Goal: Task Accomplishment & Management: Use online tool/utility

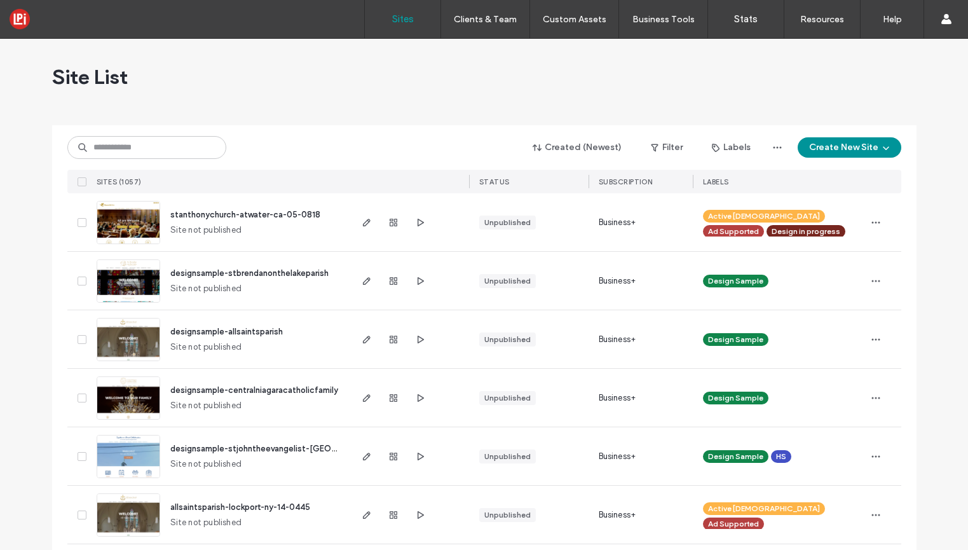
click at [845, 147] on button "Create New Site" at bounding box center [849, 147] width 104 height 20
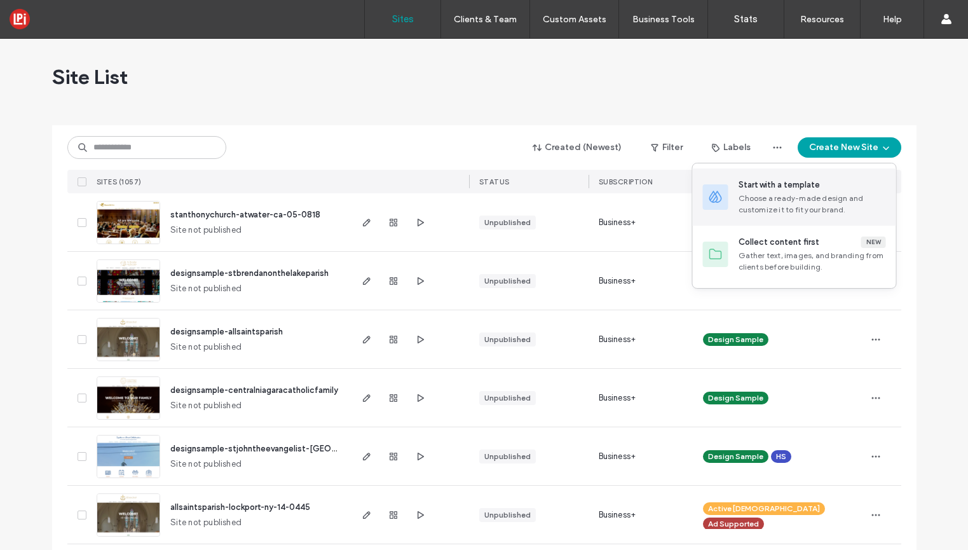
click at [778, 180] on div "Start with a template" at bounding box center [778, 185] width 81 height 13
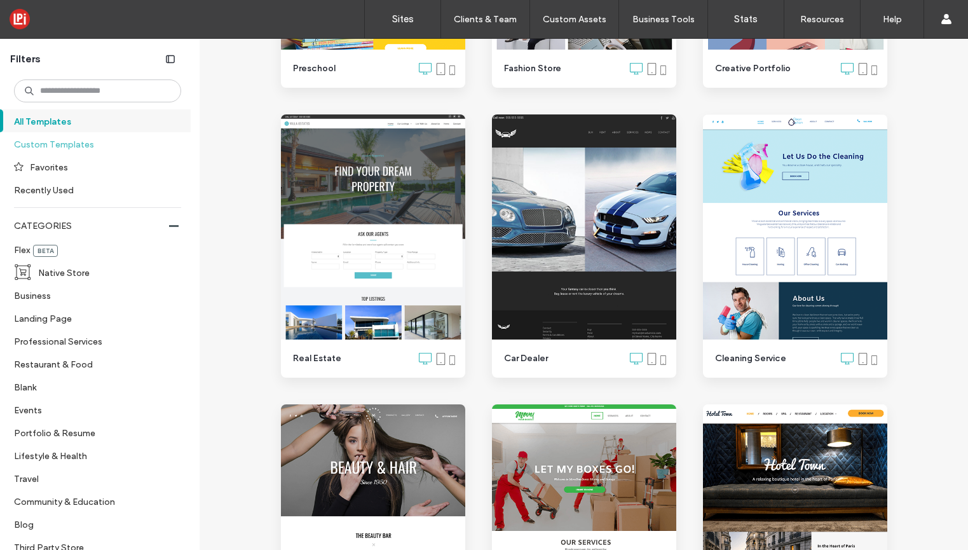
click at [65, 145] on label "Custom Templates" at bounding box center [92, 144] width 156 height 22
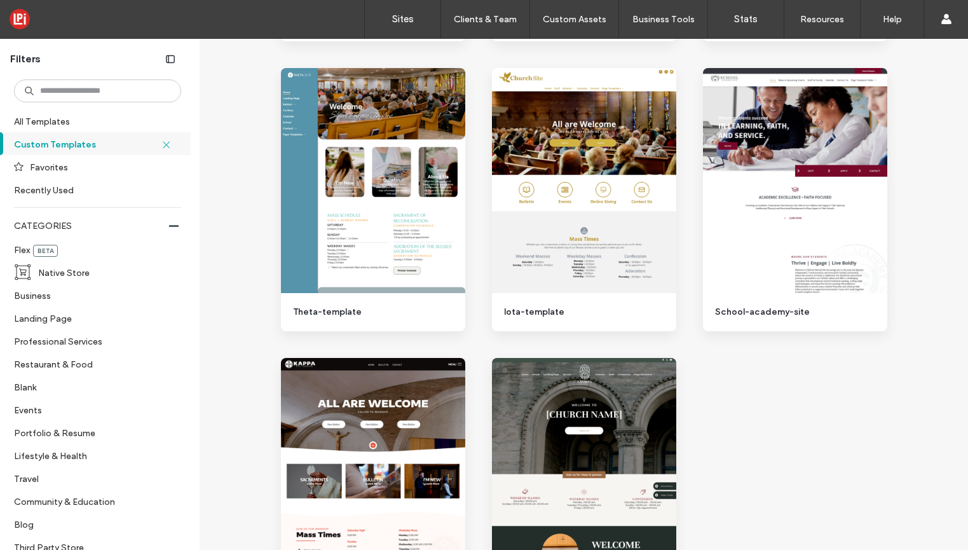
scroll to position [1807, 0]
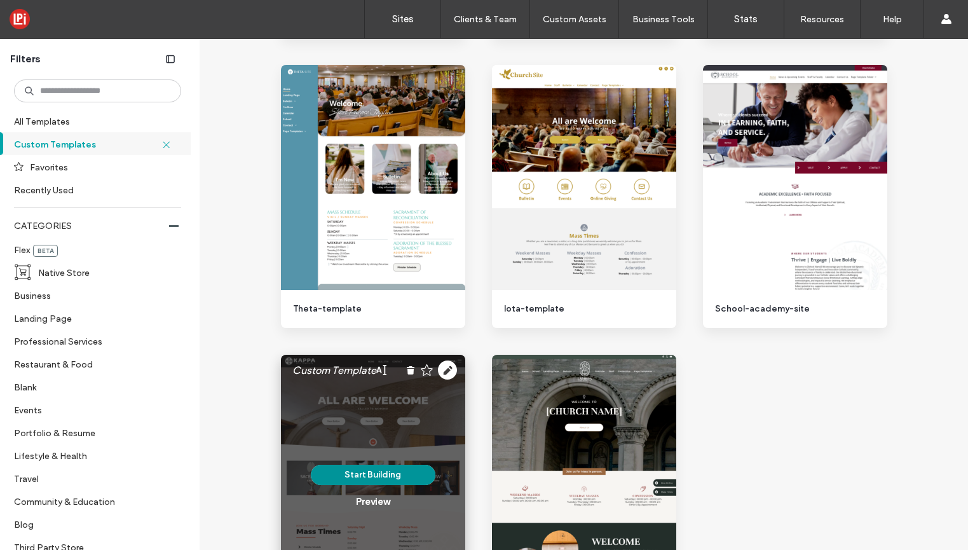
click at [378, 470] on button "Start Building" at bounding box center [373, 474] width 125 height 20
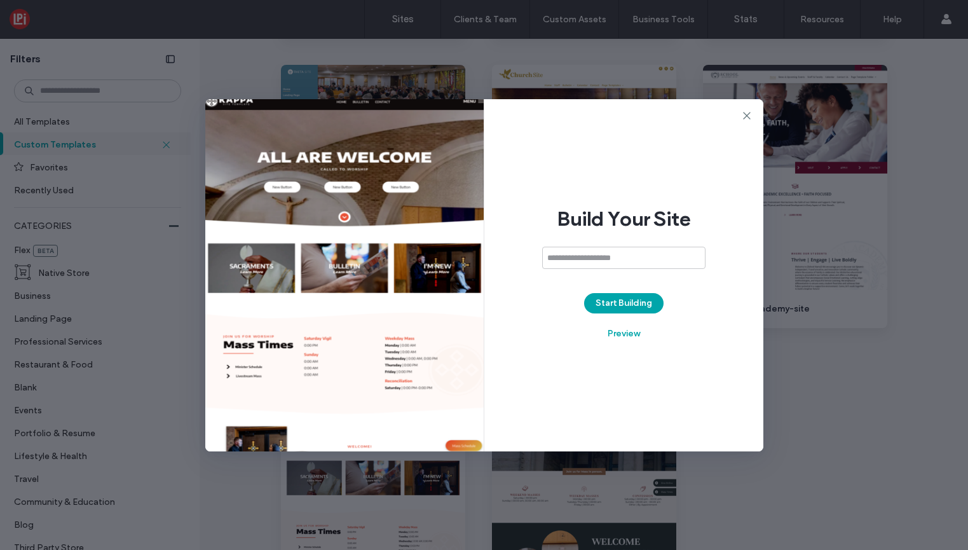
click at [590, 254] on input at bounding box center [623, 257] width 163 height 22
type input "**********"
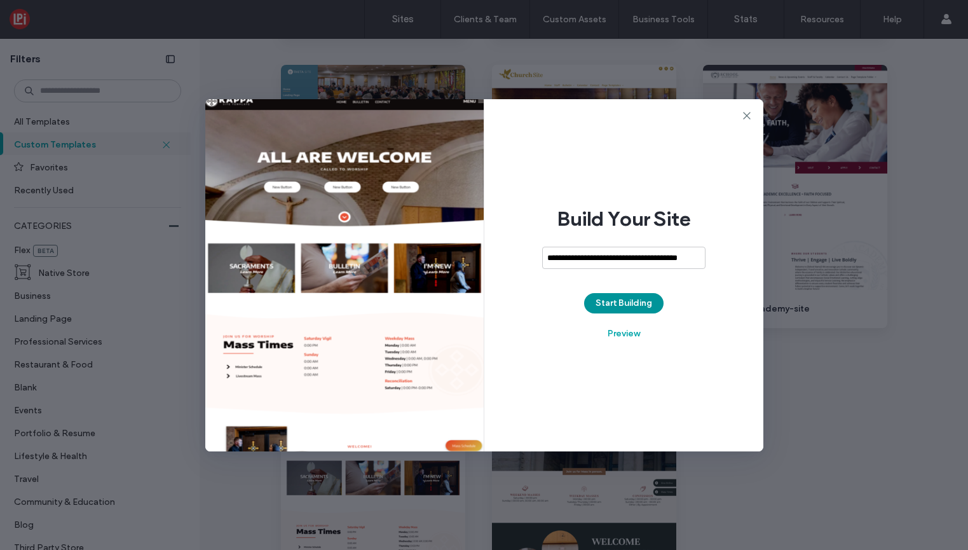
scroll to position [0, 0]
click at [625, 304] on button "Start Building" at bounding box center [623, 303] width 79 height 20
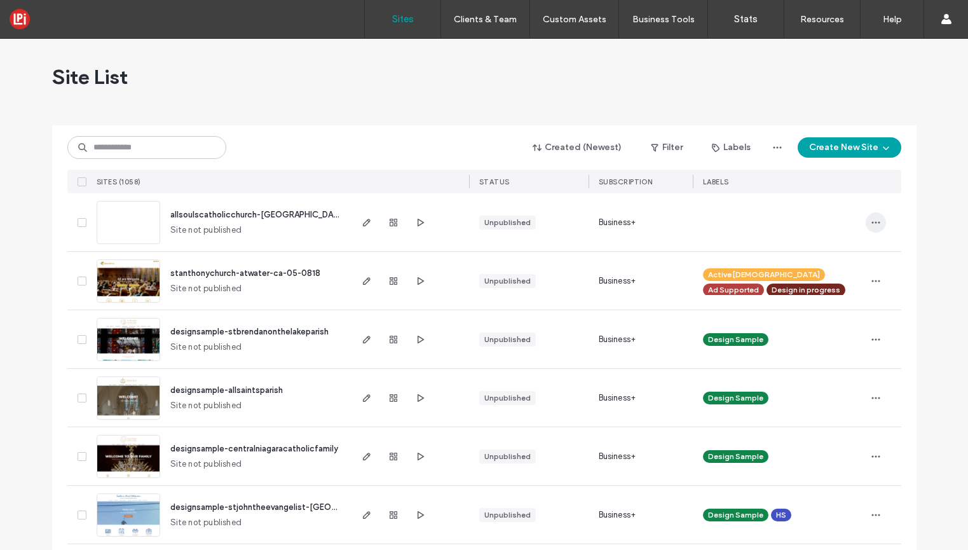
click at [874, 222] on icon "button" at bounding box center [875, 222] width 10 height 10
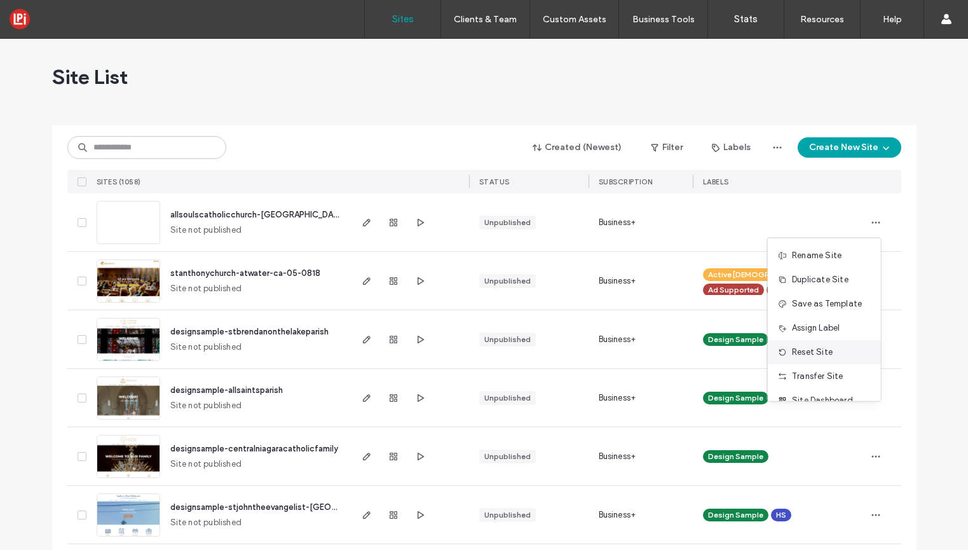
scroll to position [41, 0]
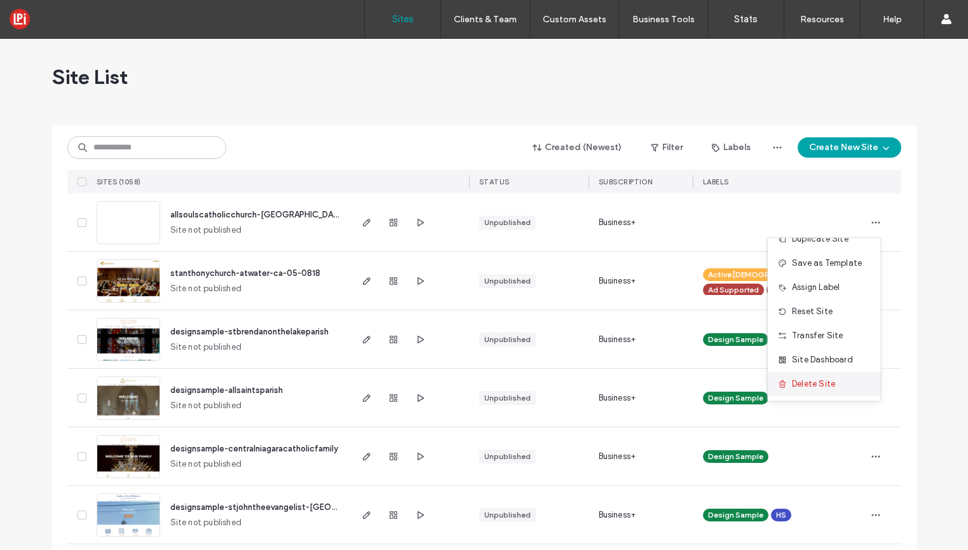
click at [800, 382] on span "Delete Site" at bounding box center [813, 383] width 43 height 13
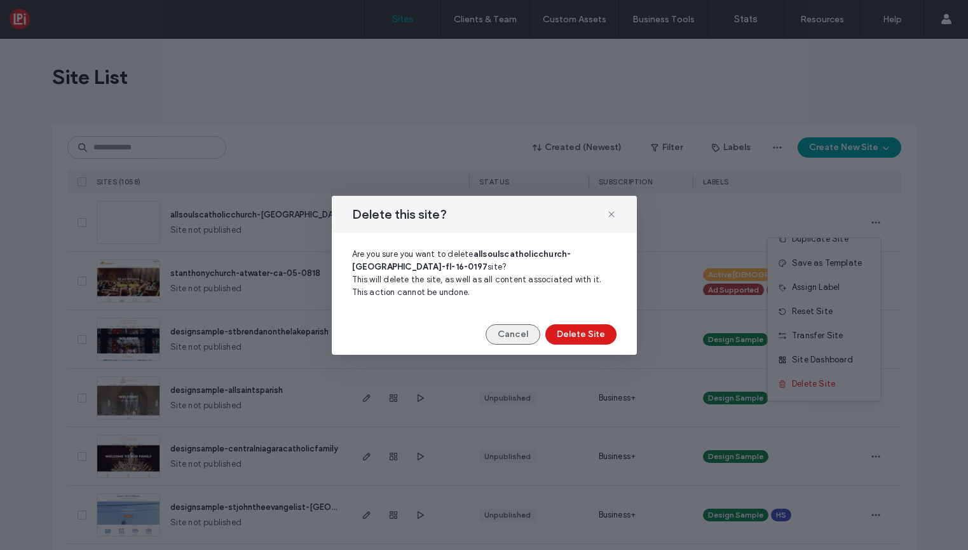
click at [506, 334] on button "Cancel" at bounding box center [512, 334] width 55 height 20
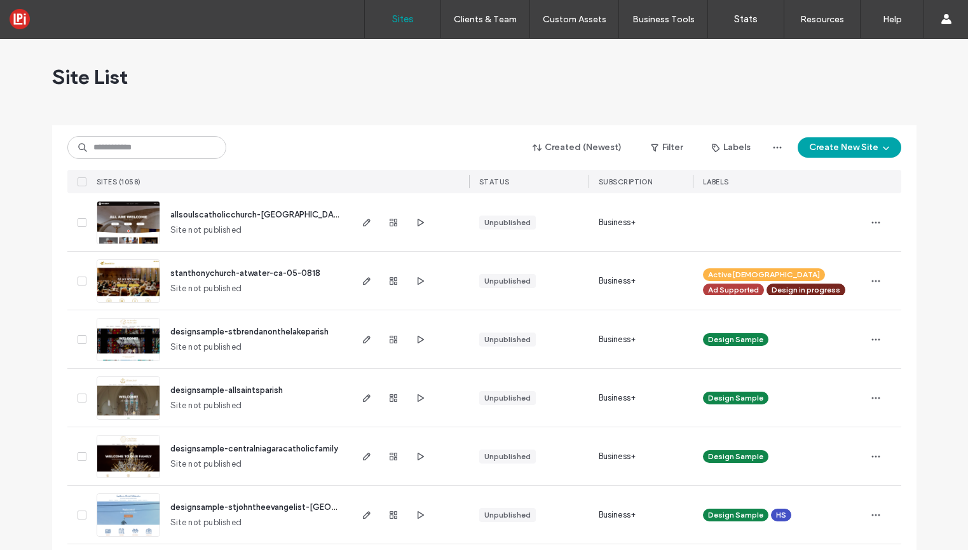
click at [187, 216] on span "allsoulscatholicchurch-sanford-fl-16-0197" at bounding box center [280, 215] width 220 height 10
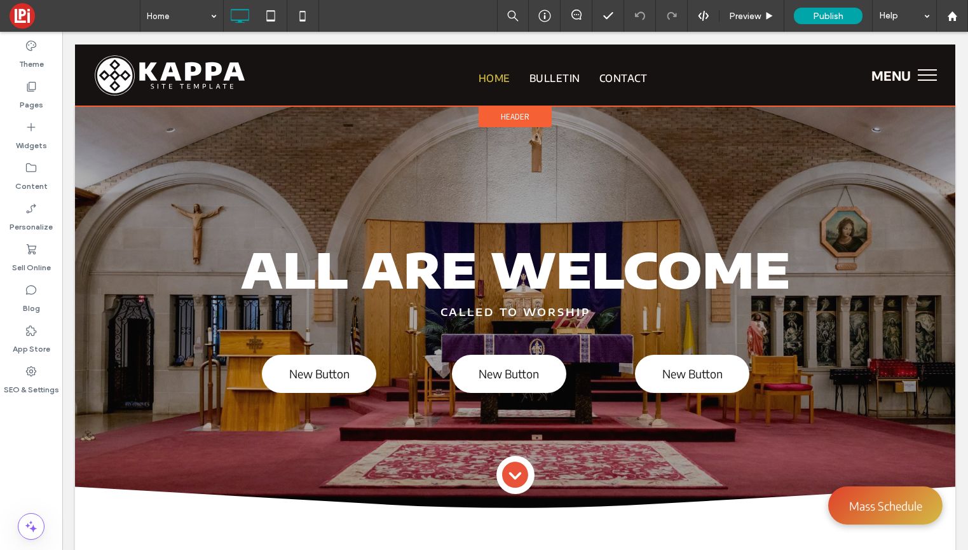
click at [499, 111] on div "Header" at bounding box center [514, 116] width 73 height 21
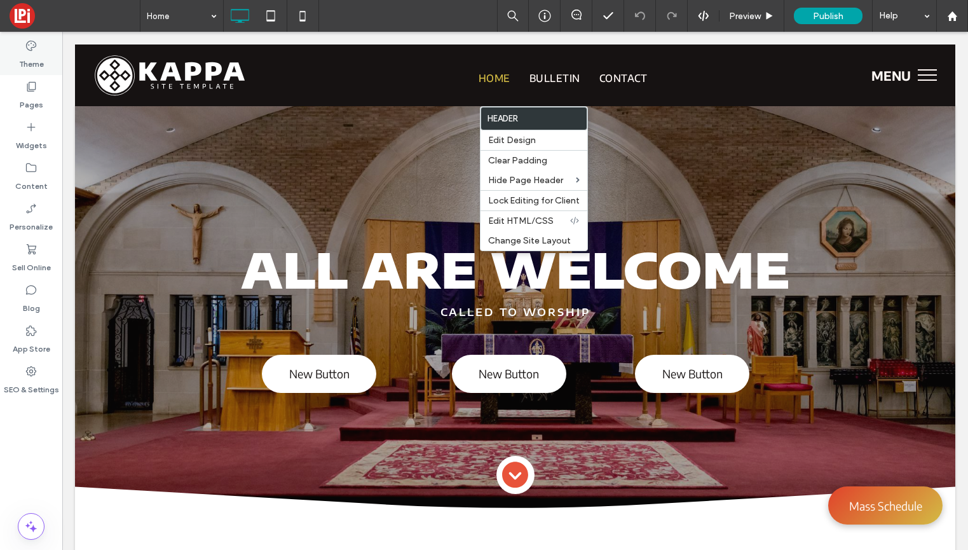
click at [36, 65] on label "Theme" at bounding box center [31, 61] width 25 height 18
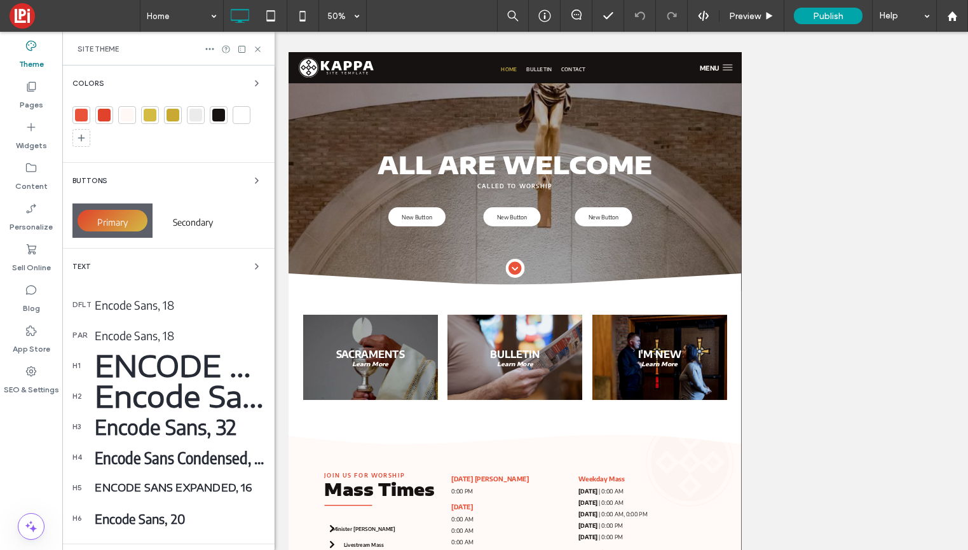
scroll to position [139, 0]
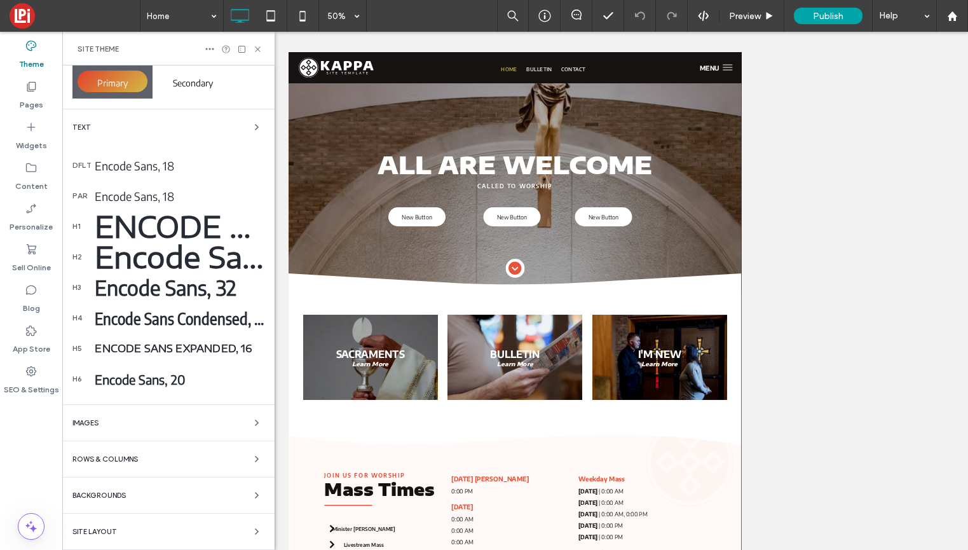
click at [113, 529] on span "Site Layout" at bounding box center [94, 531] width 44 height 7
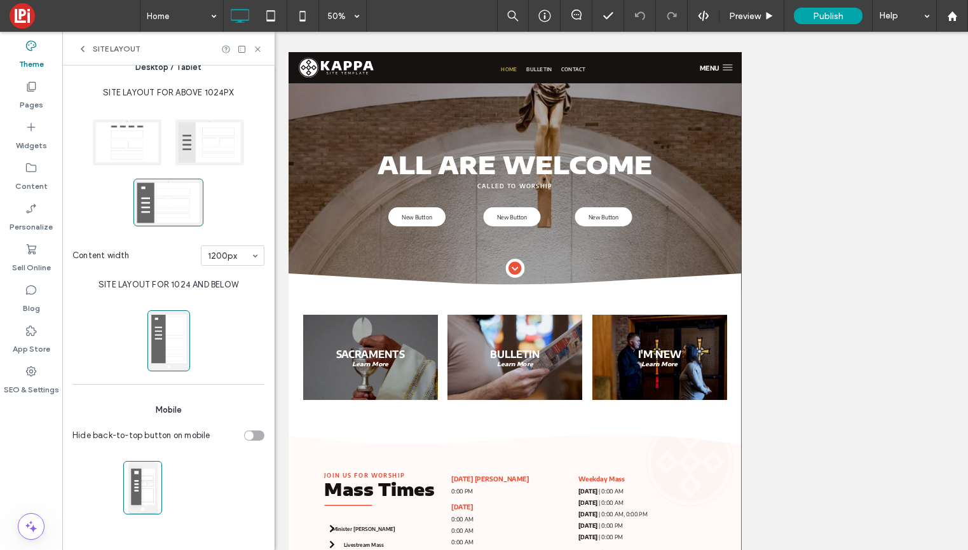
scroll to position [68, 0]
click at [100, 141] on span at bounding box center [127, 142] width 70 height 48
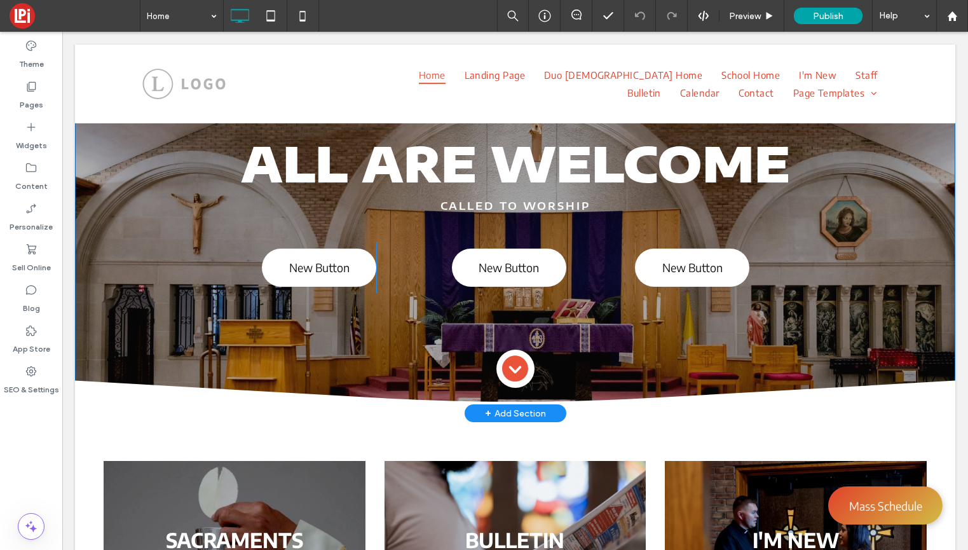
scroll to position [0, 0]
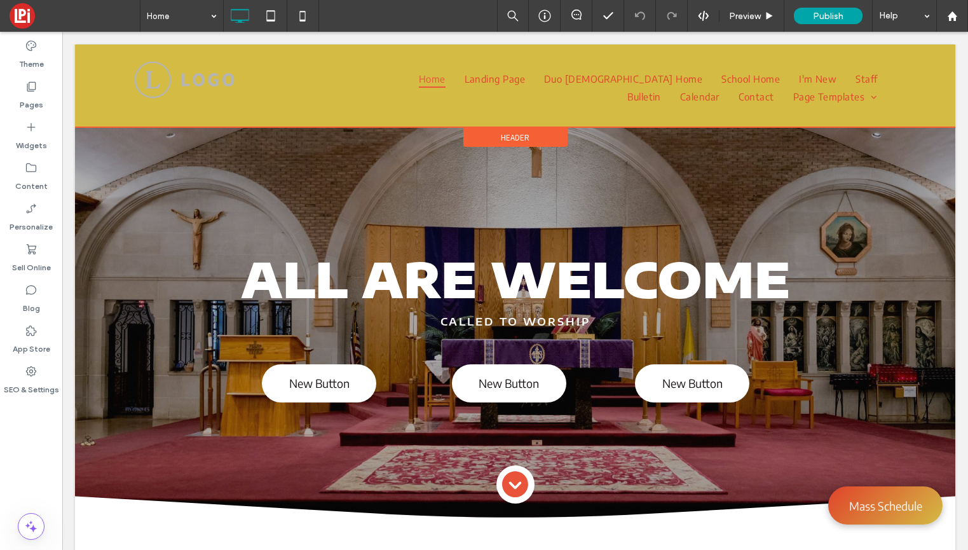
click at [518, 138] on span "Header" at bounding box center [515, 137] width 29 height 11
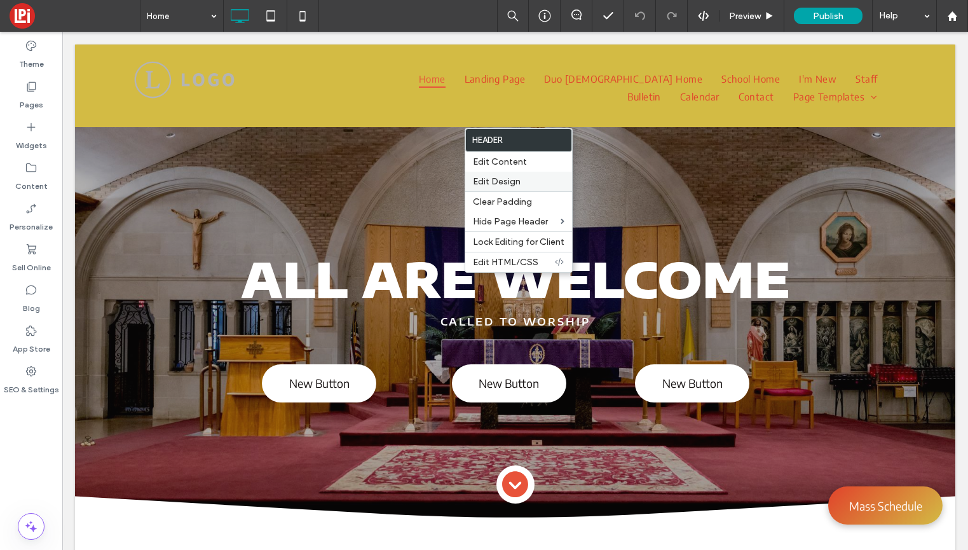
click at [510, 180] on span "Edit Design" at bounding box center [497, 181] width 48 height 11
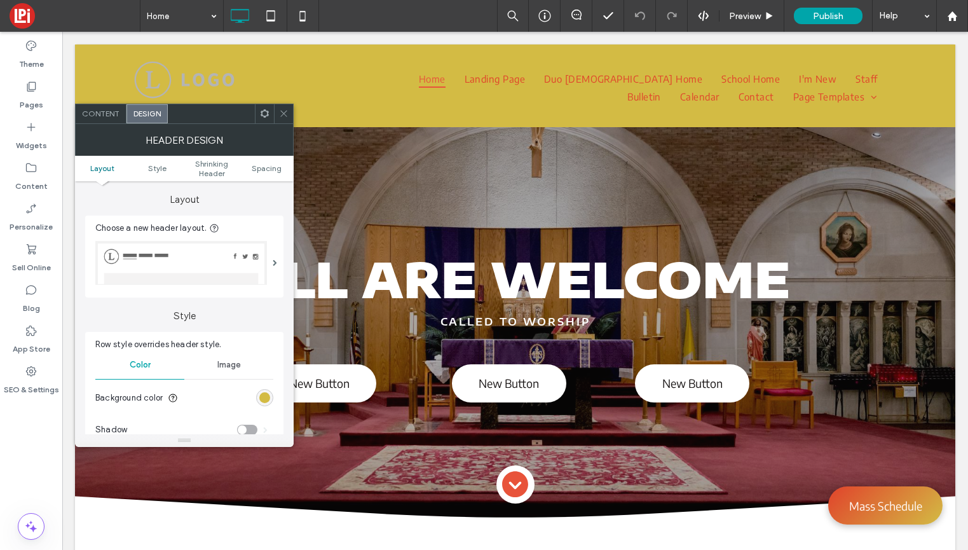
click at [264, 388] on section "Background color" at bounding box center [184, 398] width 178 height 32
click at [264, 395] on div "rgb(211, 187, 68)" at bounding box center [264, 397] width 11 height 11
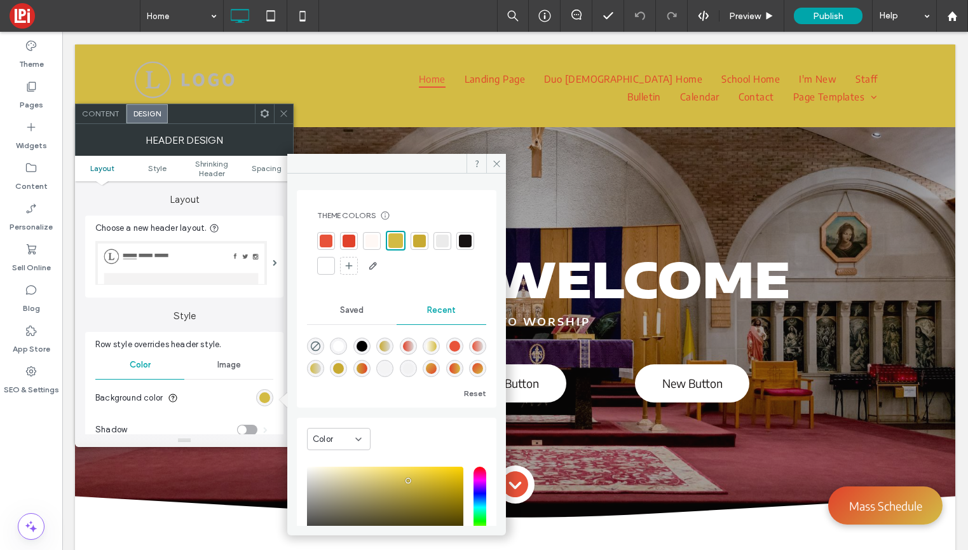
click at [459, 247] on div at bounding box center [465, 240] width 13 height 13
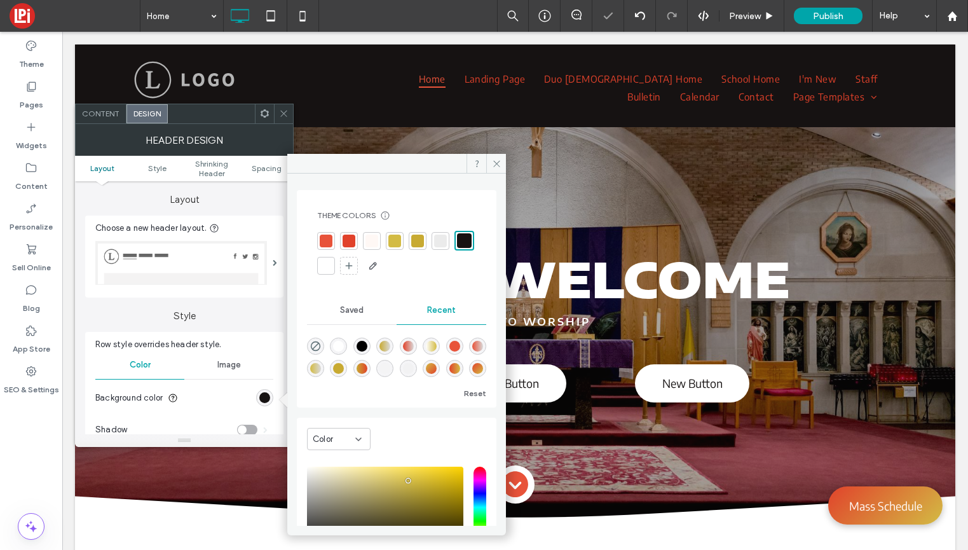
click at [280, 112] on icon at bounding box center [284, 114] width 10 height 10
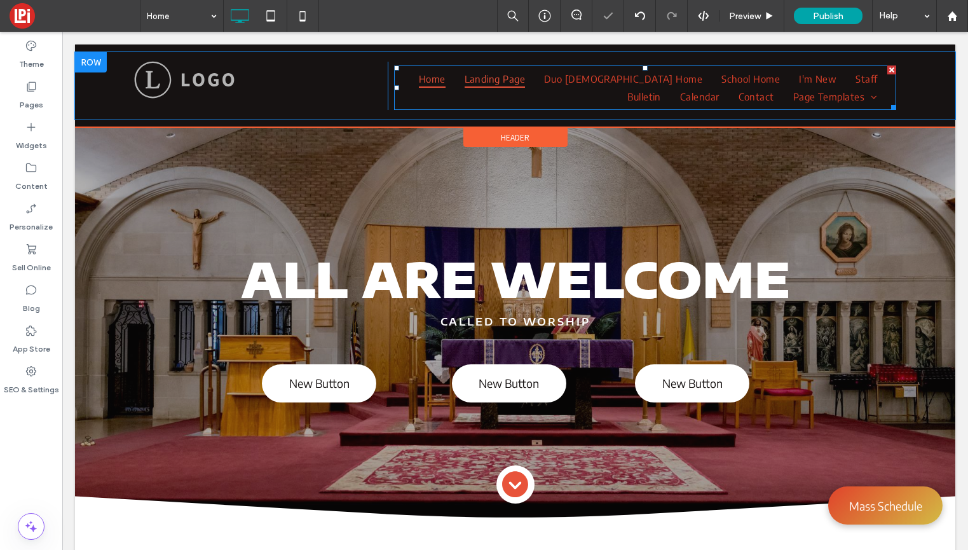
click at [497, 81] on span "Landing Page" at bounding box center [494, 79] width 60 height 18
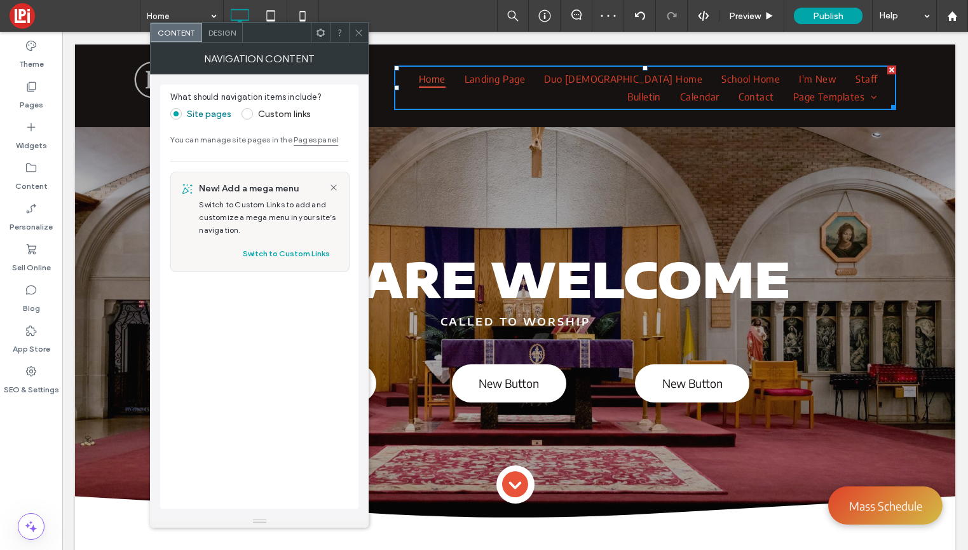
click at [354, 30] on icon at bounding box center [359, 33] width 10 height 10
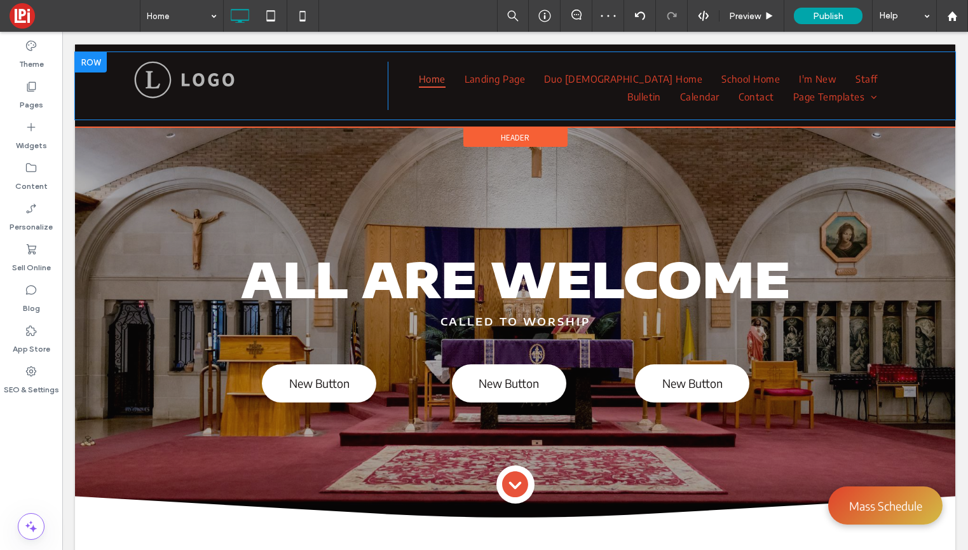
click at [116, 80] on div "Click To Paste Home Landing Page Duo Church Home School Home I'm New Staff Bull…" at bounding box center [515, 85] width 880 height 67
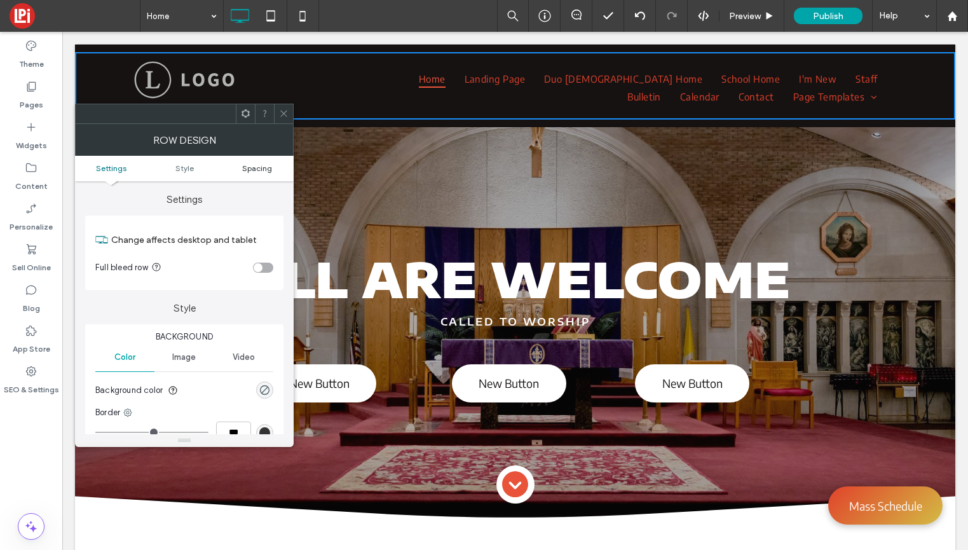
click at [262, 164] on span "Spacing" at bounding box center [257, 168] width 30 height 10
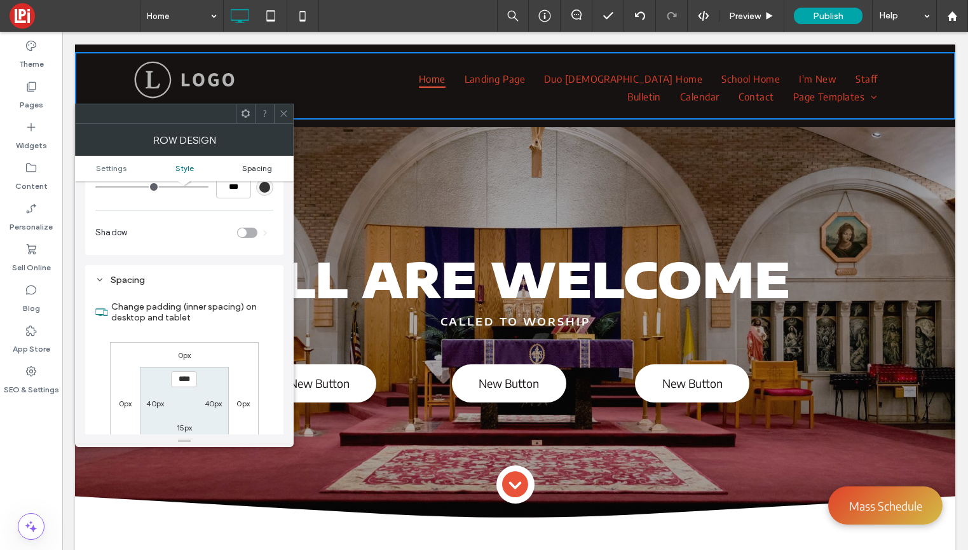
scroll to position [320, 0]
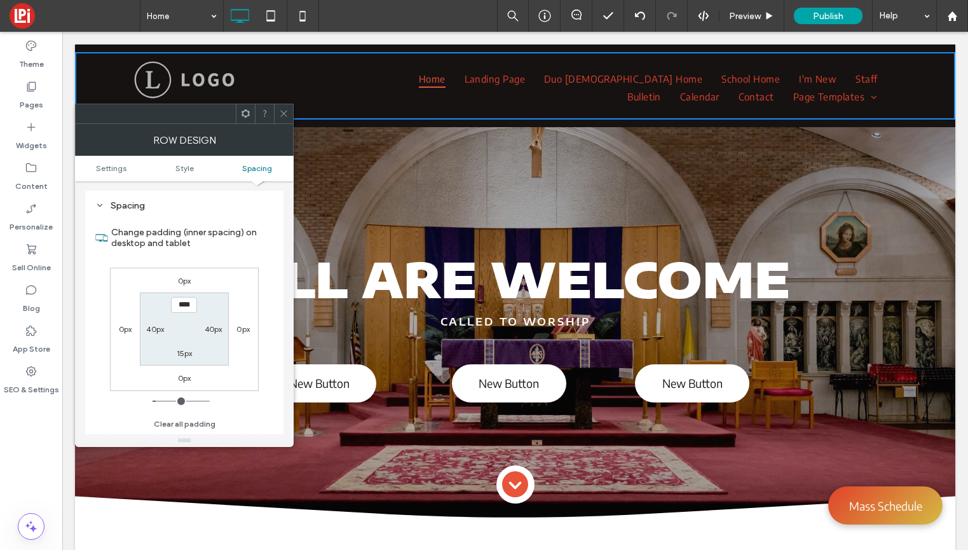
click at [212, 324] on div "40px" at bounding box center [214, 328] width 18 height 13
click at [212, 325] on label "40px" at bounding box center [214, 329] width 18 height 10
type input "**"
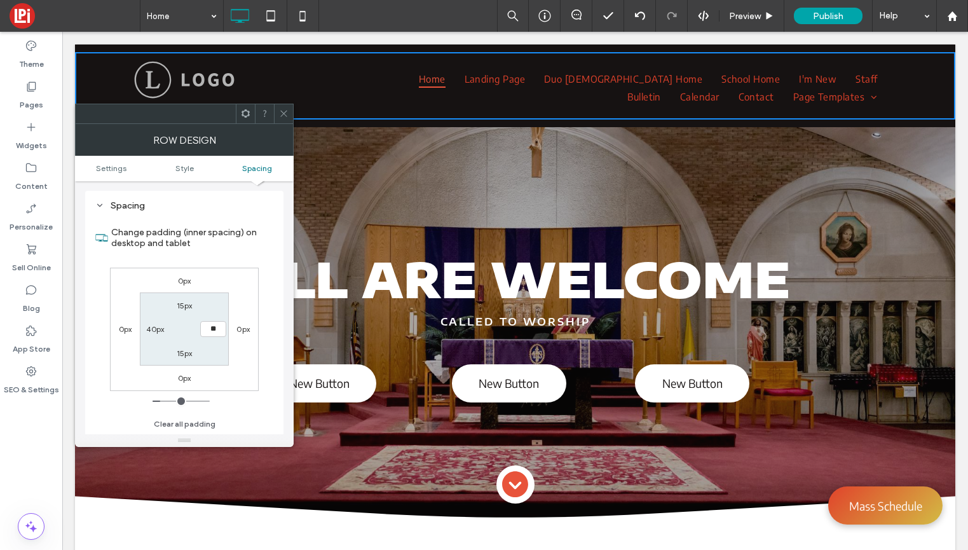
type input "****"
click at [154, 326] on label "40px" at bounding box center [155, 329] width 18 height 10
type input "**"
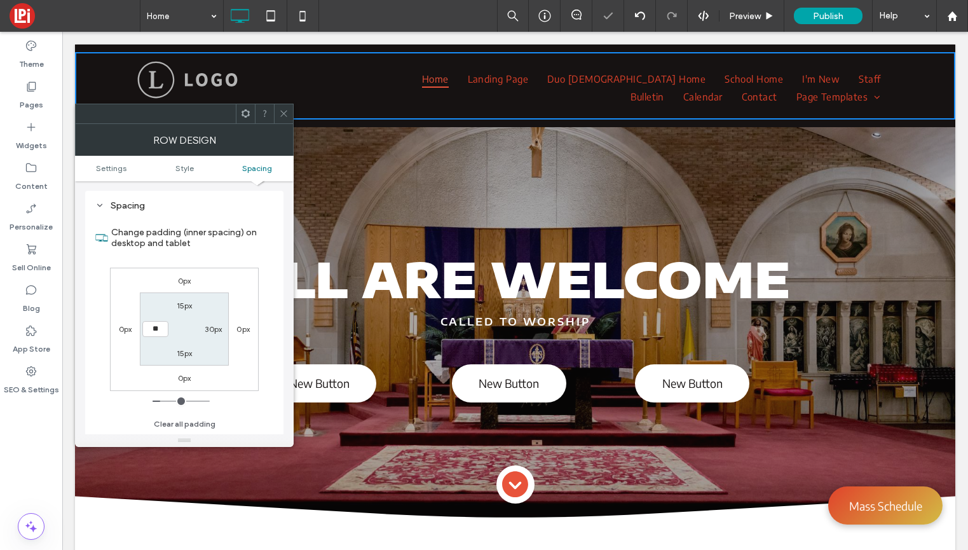
type input "****"
click at [283, 111] on icon at bounding box center [284, 114] width 10 height 10
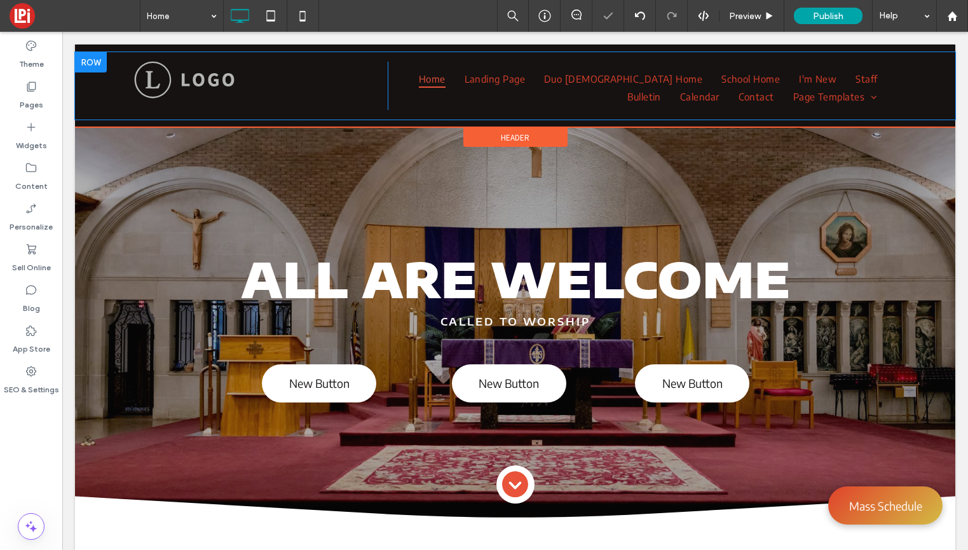
click at [118, 91] on div "Click To Paste Home Landing Page Duo Church Home School Home I'm New Staff Bull…" at bounding box center [515, 85] width 880 height 67
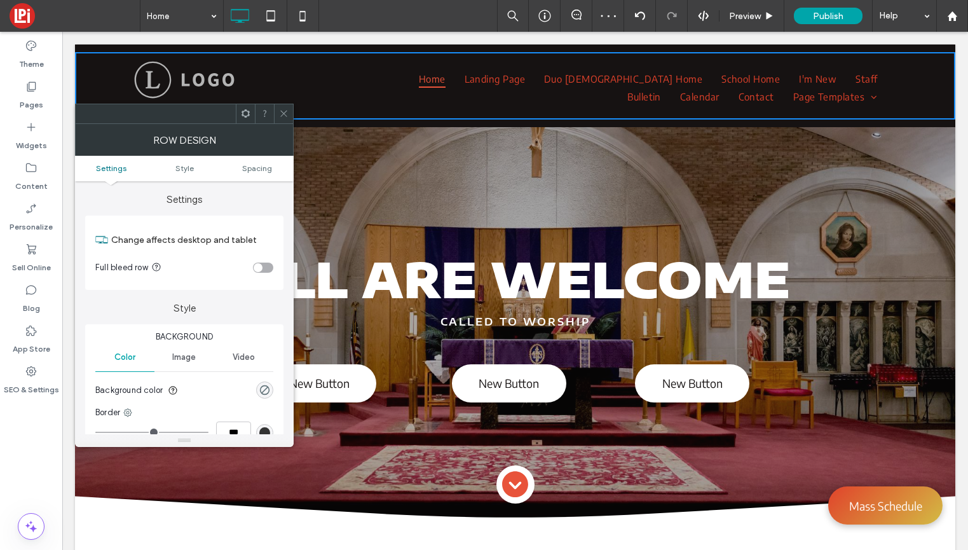
click at [286, 66] on div "Click To Paste" at bounding box center [261, 86] width 254 height 48
click at [258, 262] on div "toggle" at bounding box center [263, 267] width 20 height 10
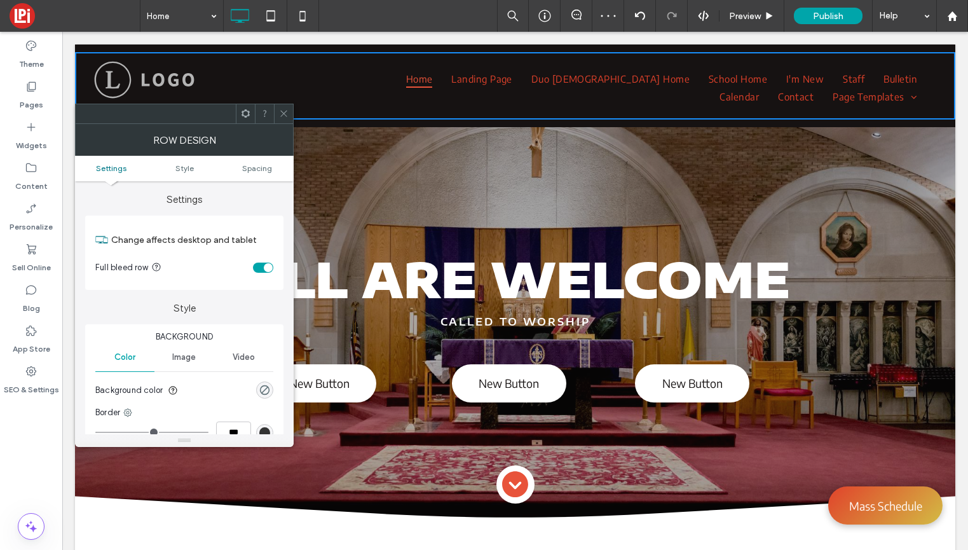
click at [280, 109] on icon at bounding box center [284, 114] width 10 height 10
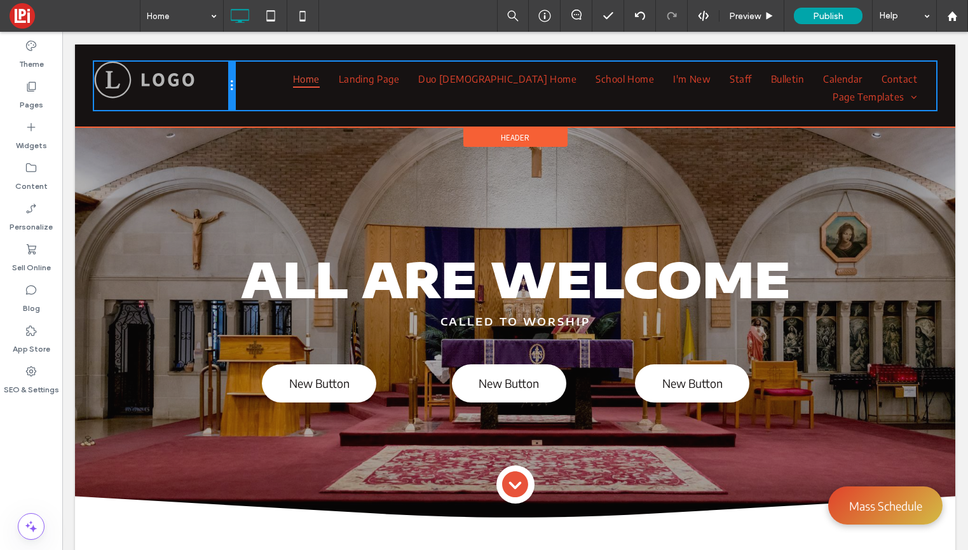
drag, startPoint x: 374, startPoint y: 91, endPoint x: 225, endPoint y: 94, distance: 148.7
click at [225, 94] on div "Click To Paste" at bounding box center [164, 86] width 140 height 48
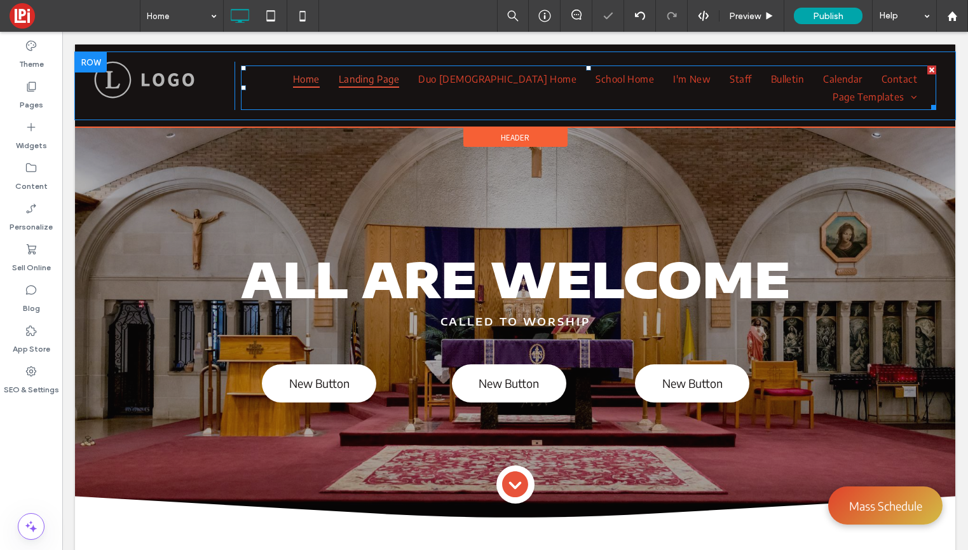
click at [329, 76] on link "Landing Page" at bounding box center [368, 79] width 79 height 18
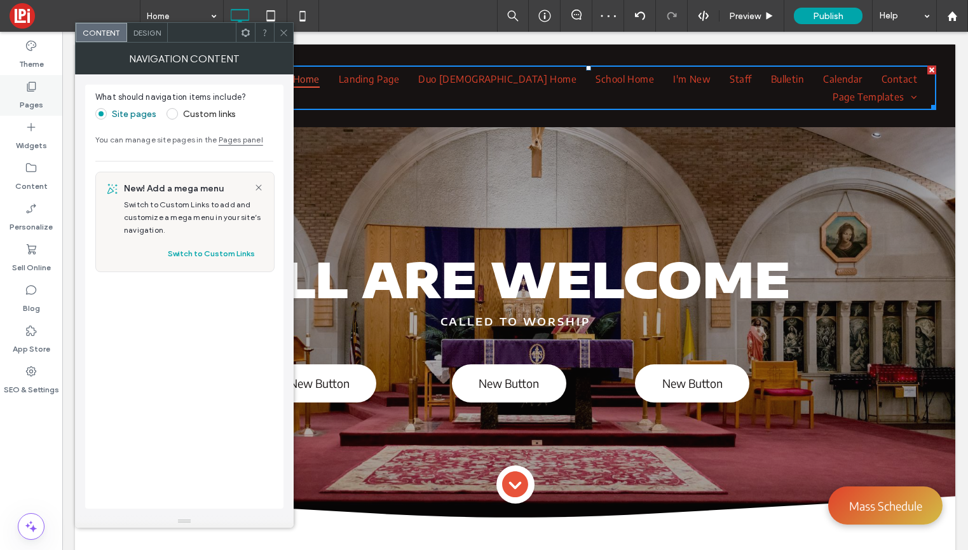
click at [36, 100] on label "Pages" at bounding box center [32, 102] width 24 height 18
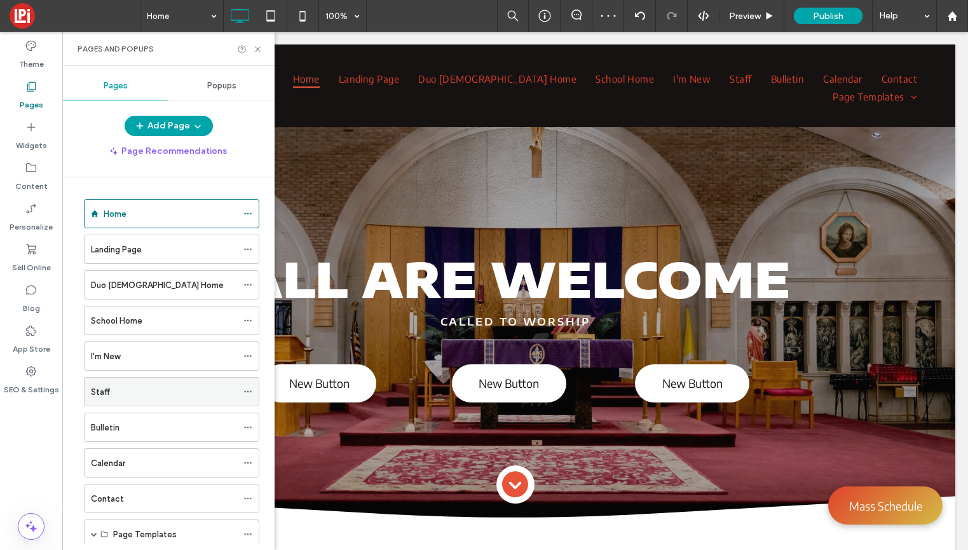
scroll to position [37, 0]
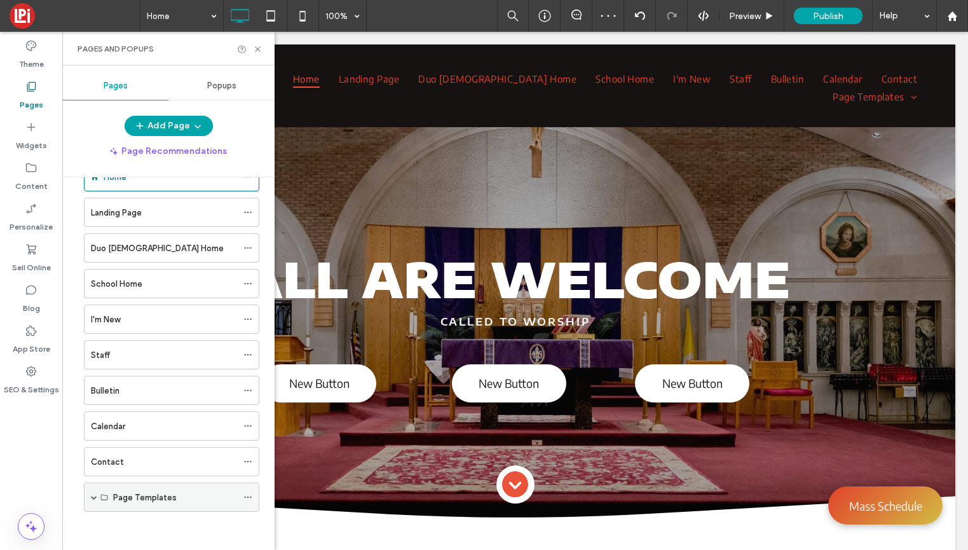
click at [248, 492] on icon at bounding box center [247, 496] width 9 height 9
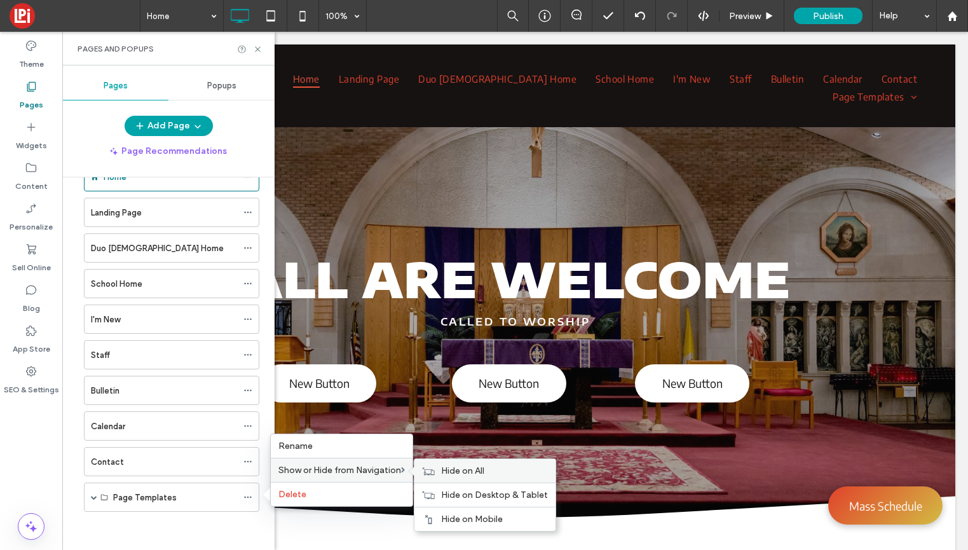
click at [456, 471] on span "Hide on All" at bounding box center [462, 470] width 43 height 11
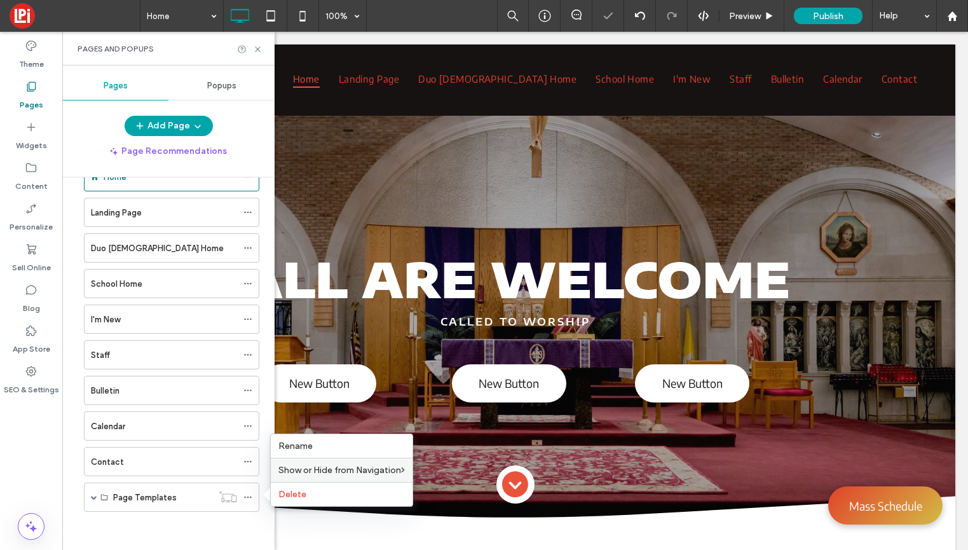
scroll to position [0, 0]
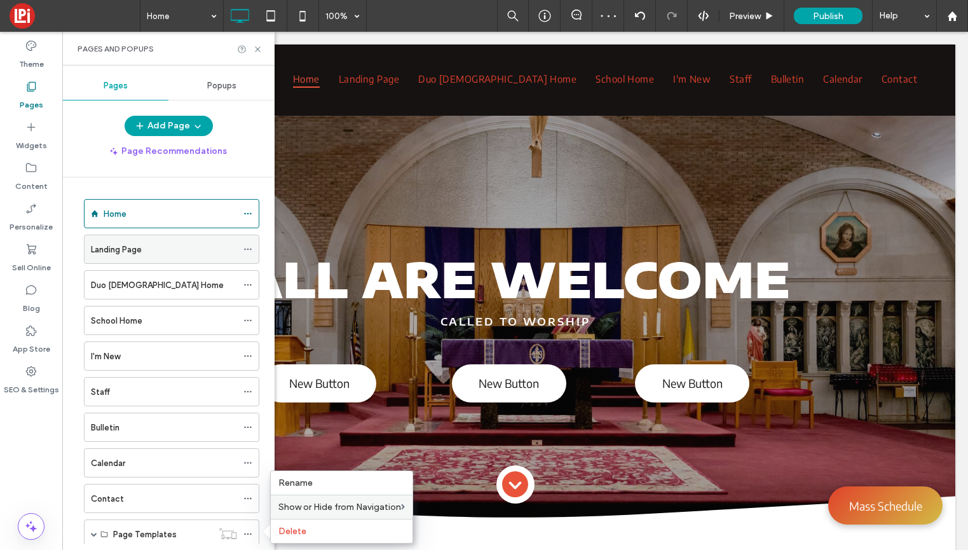
click at [149, 246] on div "Landing Page" at bounding box center [164, 249] width 146 height 13
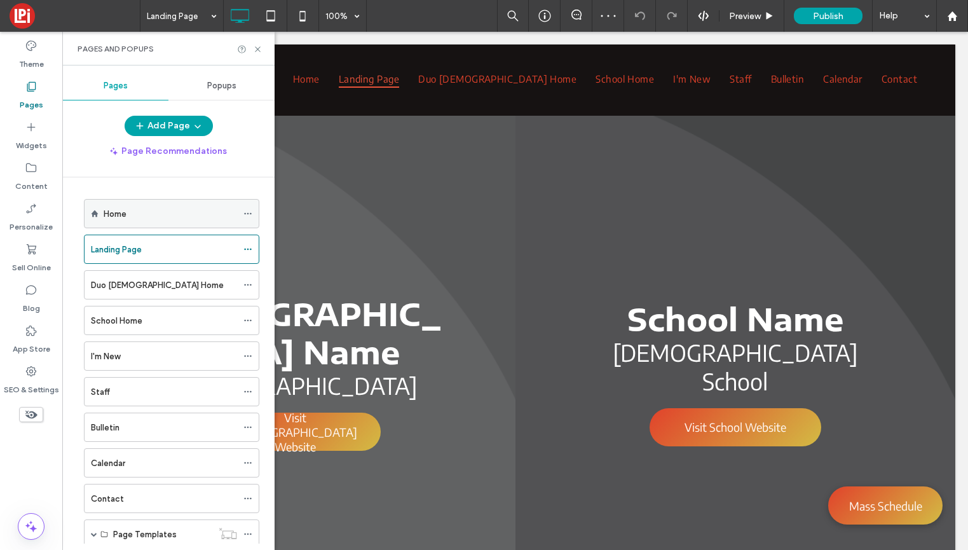
click at [126, 213] on label "Home" at bounding box center [115, 214] width 23 height 22
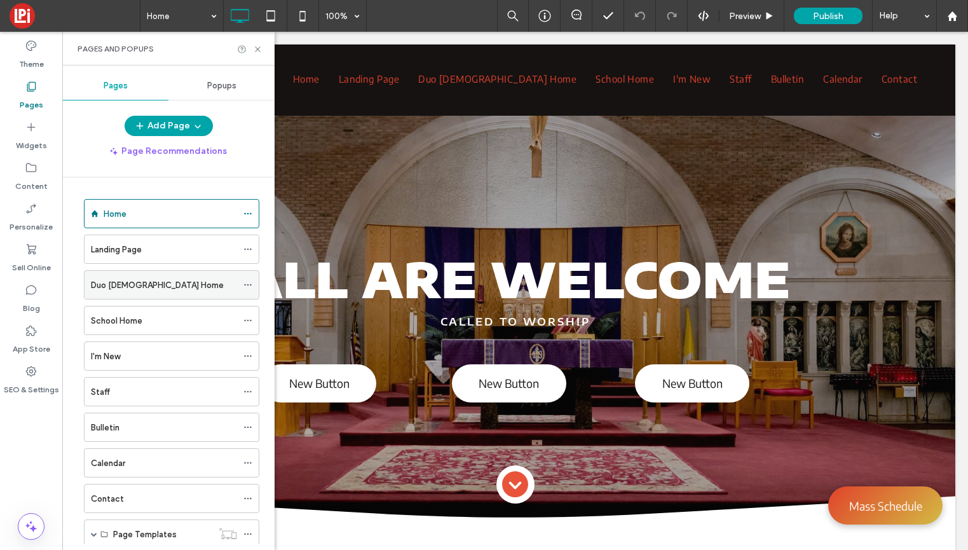
click at [204, 279] on div "Duo Church Home" at bounding box center [164, 284] width 146 height 13
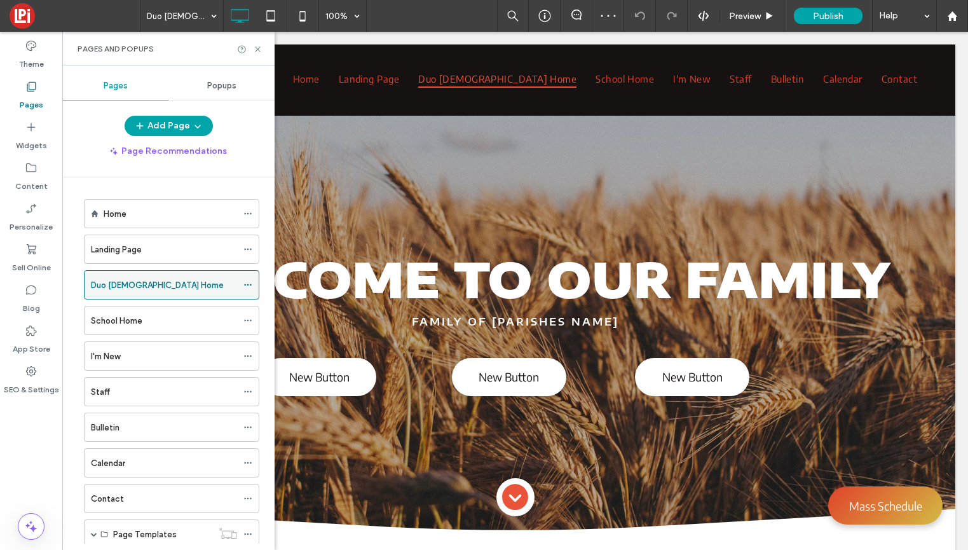
click at [248, 285] on icon at bounding box center [247, 284] width 9 height 9
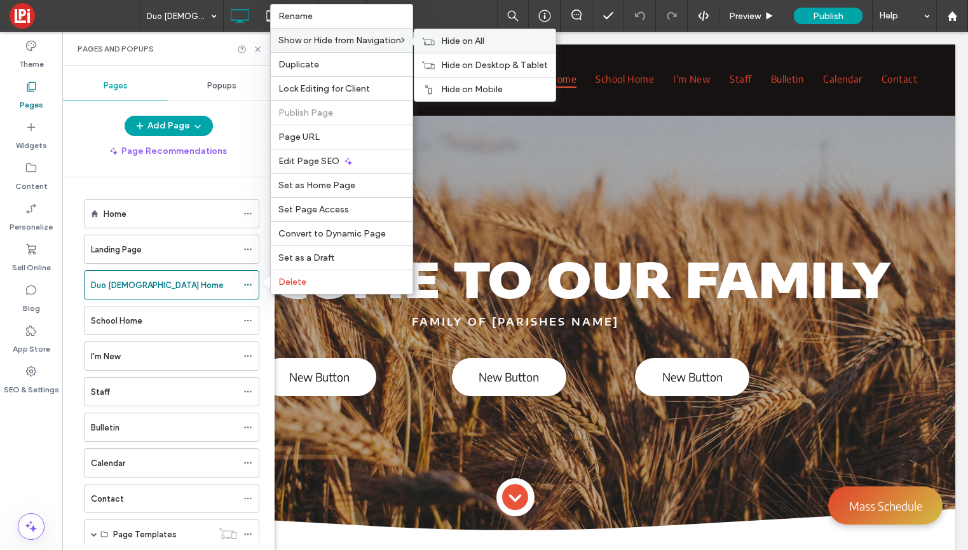
click at [438, 37] on div "Hide on All" at bounding box center [484, 41] width 141 height 24
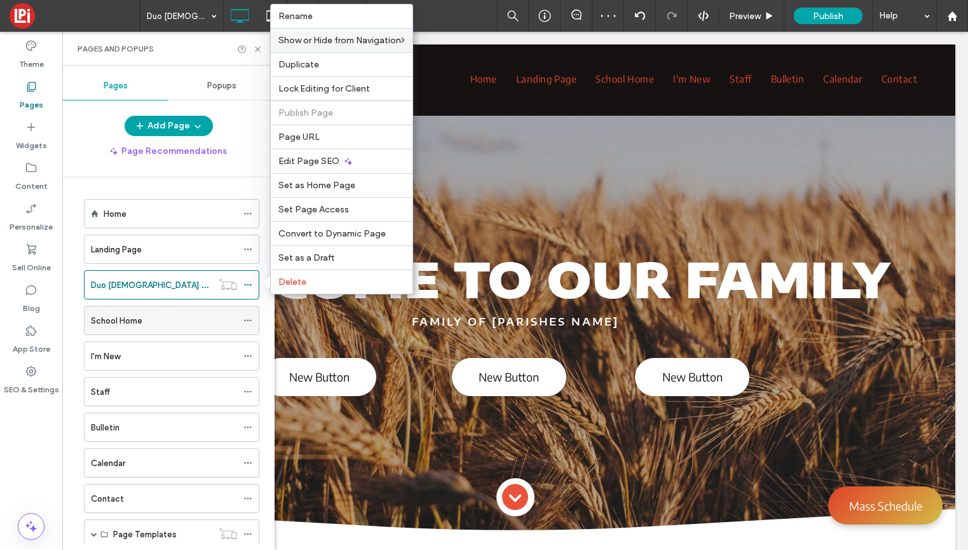
scroll to position [10, 0]
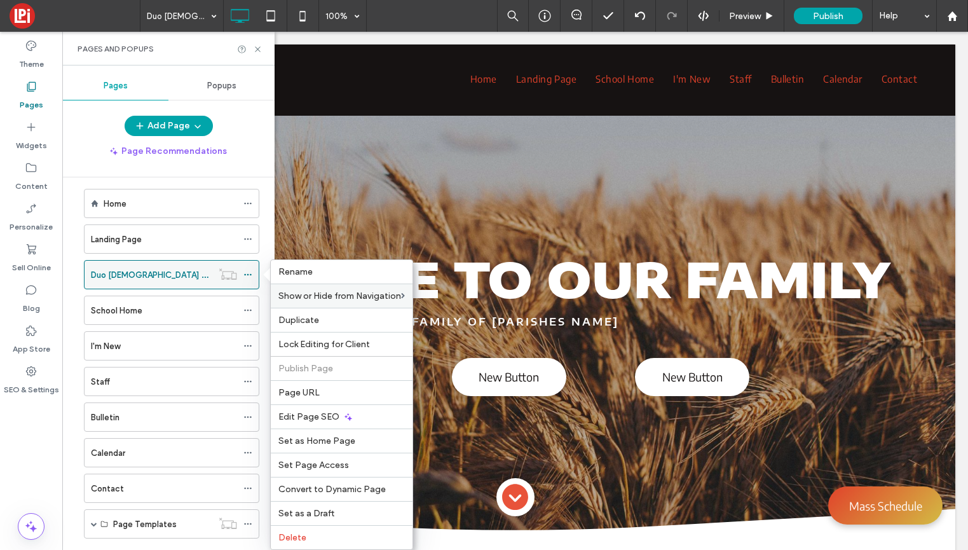
click at [250, 273] on icon at bounding box center [247, 274] width 9 height 9
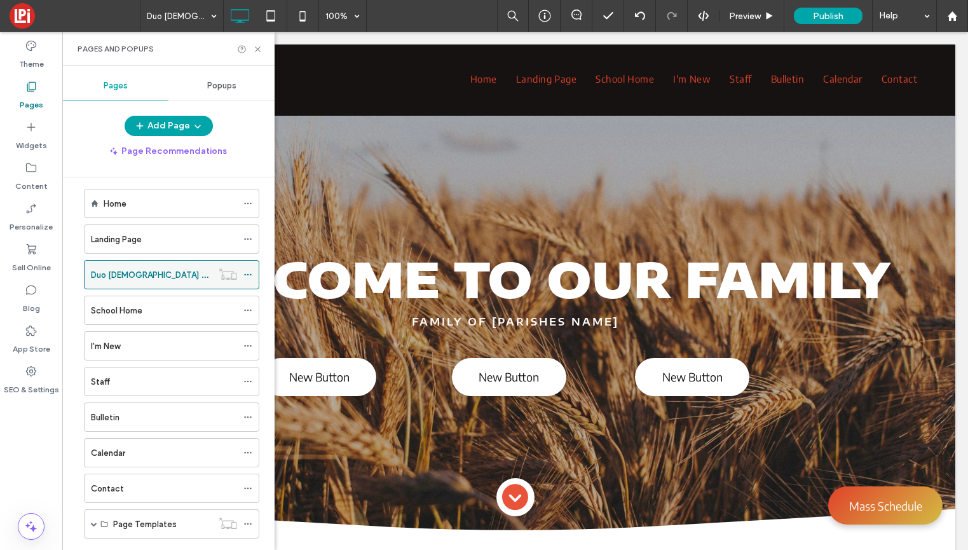
click at [249, 273] on icon at bounding box center [247, 274] width 9 height 9
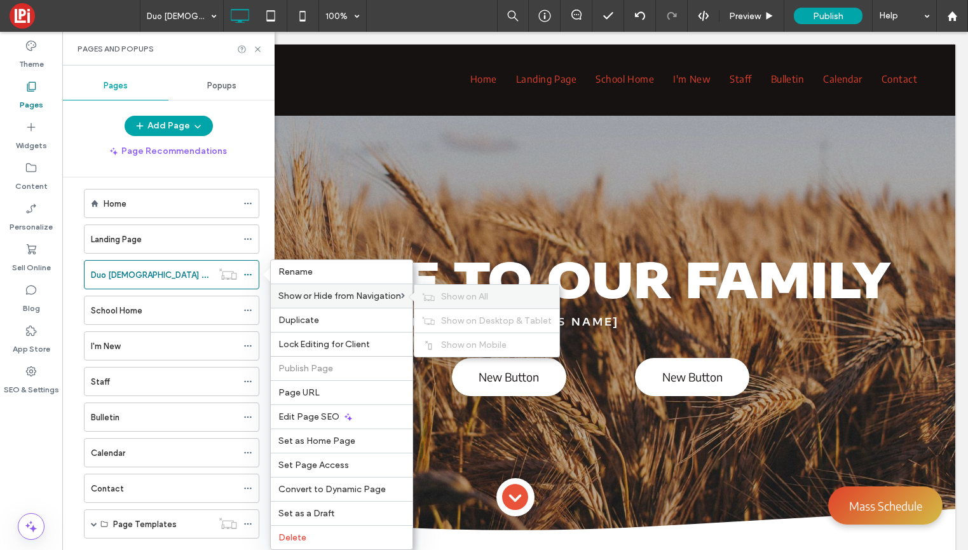
click at [435, 292] on icon at bounding box center [428, 296] width 13 height 9
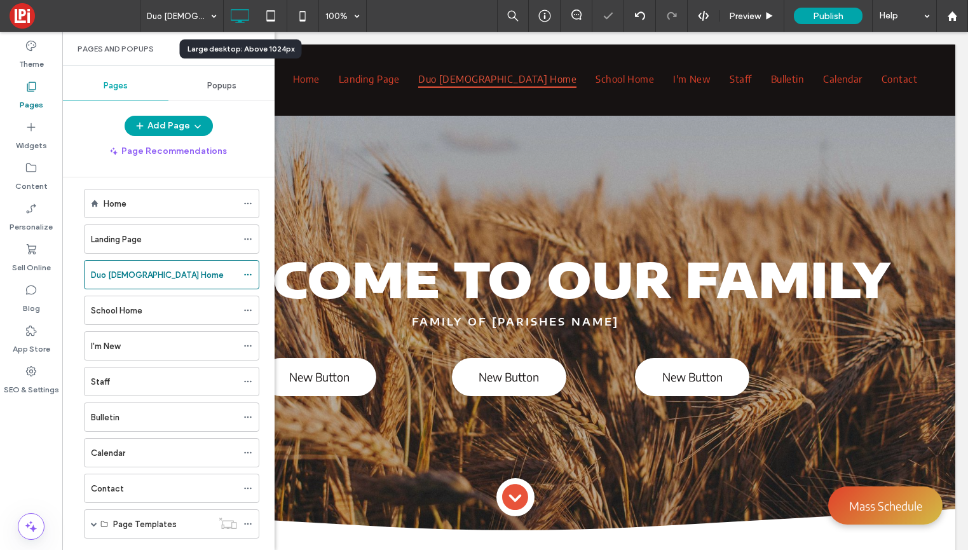
click at [256, 43] on div "Pages and Popups" at bounding box center [168, 49] width 212 height 34
click at [255, 48] on icon at bounding box center [258, 49] width 10 height 10
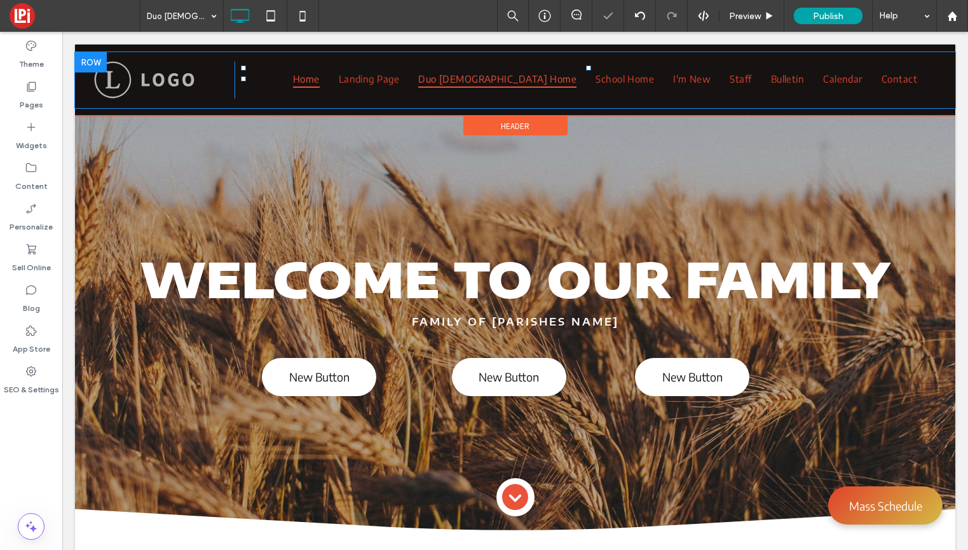
click at [320, 75] on span "Home" at bounding box center [306, 79] width 27 height 18
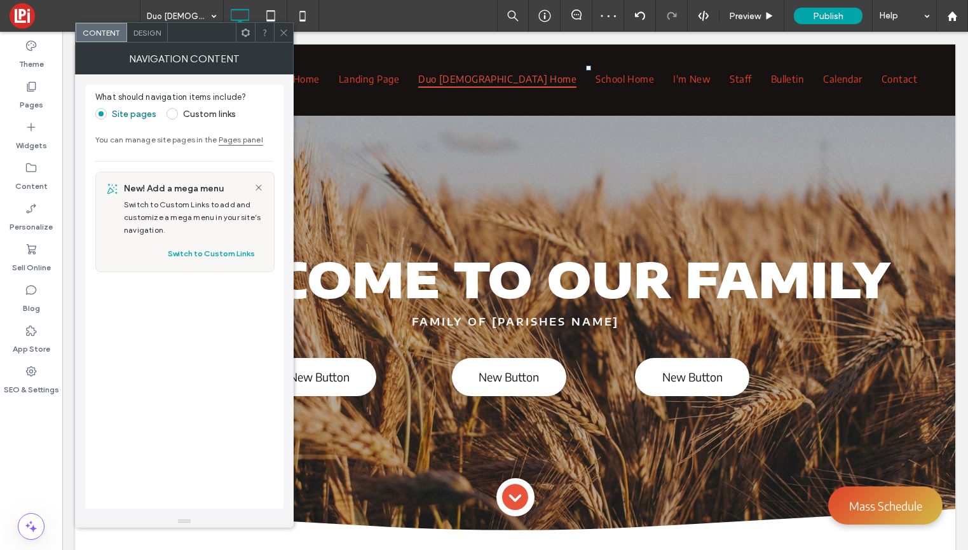
click at [142, 32] on span "Design" at bounding box center [146, 33] width 27 height 10
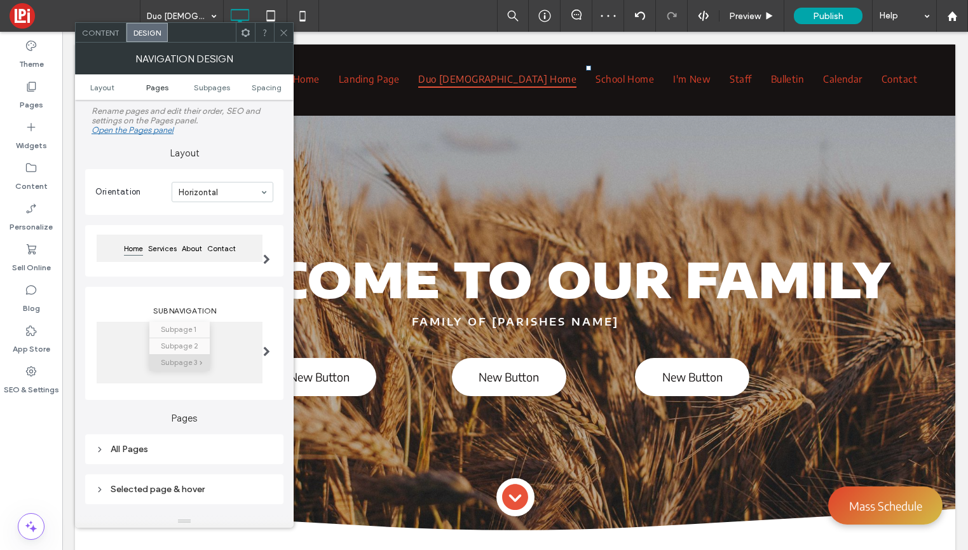
click at [153, 90] on span "Pages" at bounding box center [157, 88] width 22 height 10
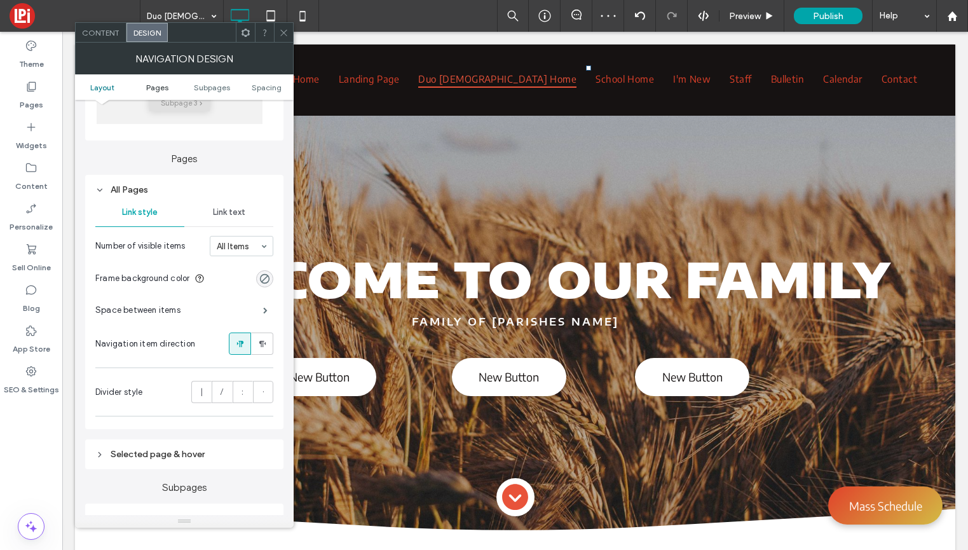
scroll to position [302, 0]
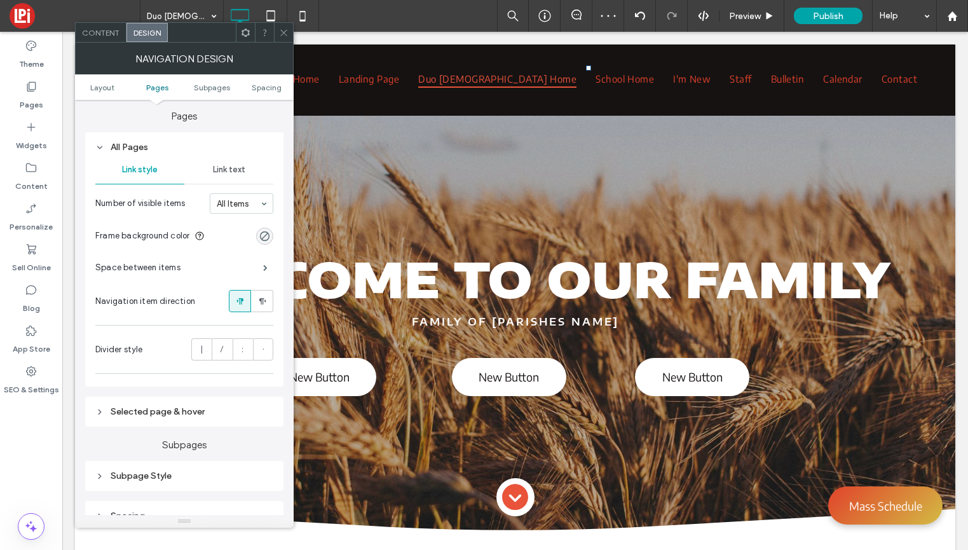
click at [231, 167] on span "Link text" at bounding box center [229, 170] width 32 height 10
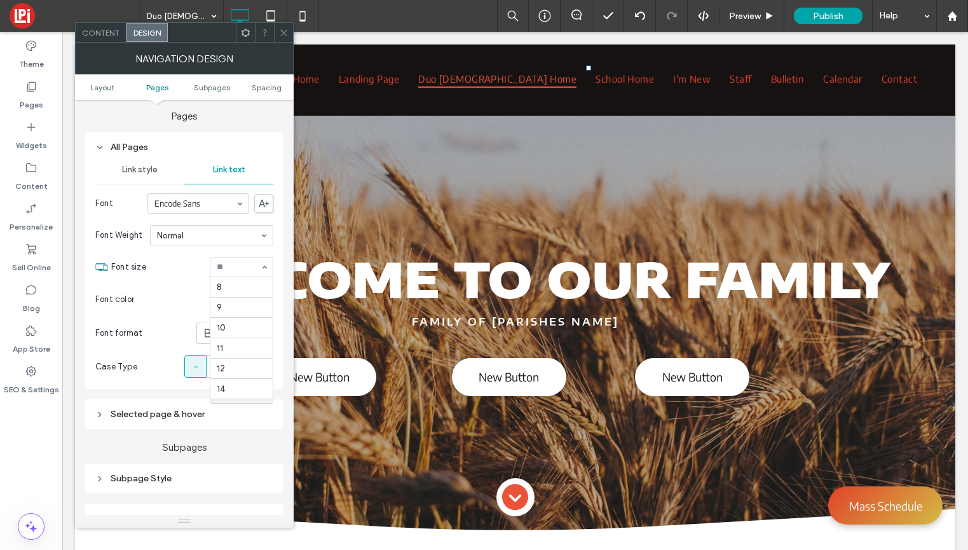
scroll to position [126, 0]
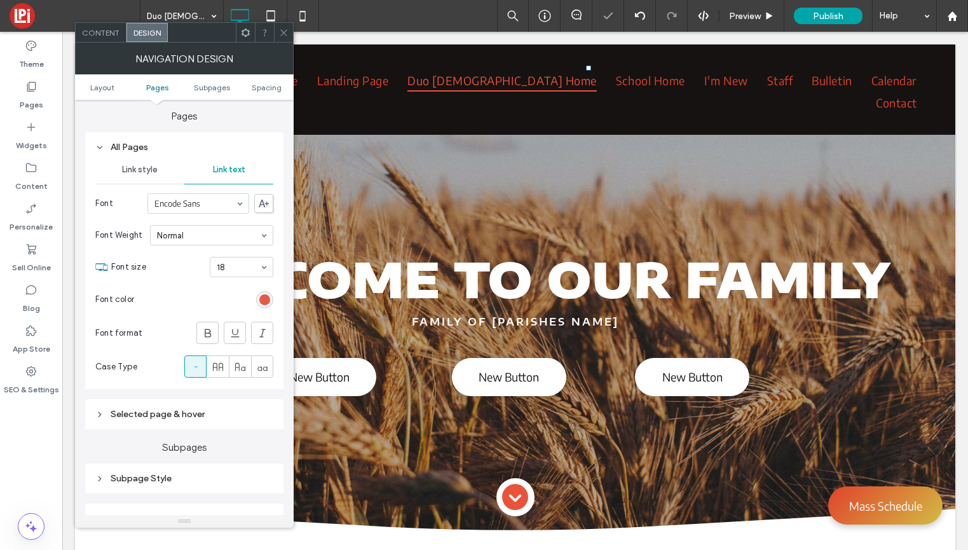
click at [269, 301] on div "rgb(225, 66, 43)" at bounding box center [264, 299] width 11 height 11
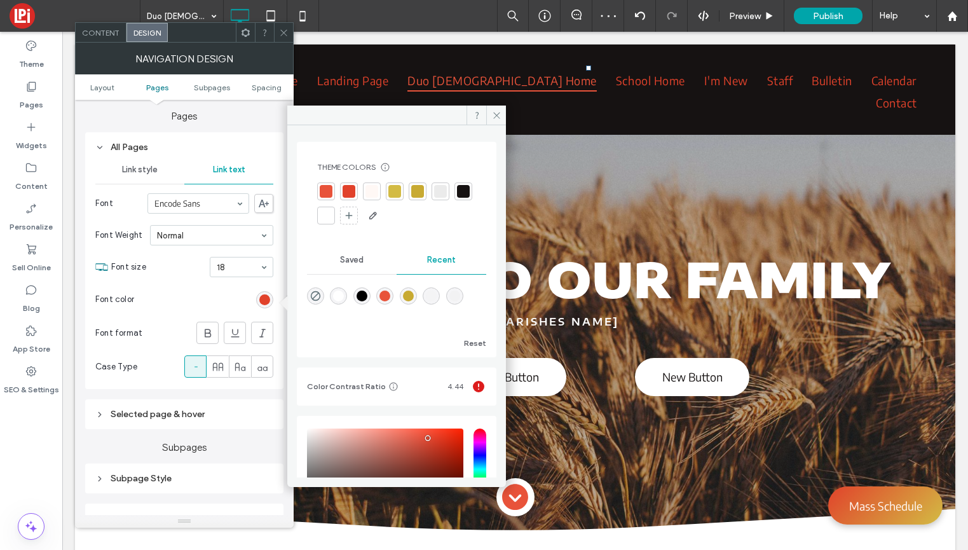
click at [346, 224] on div at bounding box center [396, 203] width 159 height 43
click at [332, 216] on div at bounding box center [326, 215] width 13 height 13
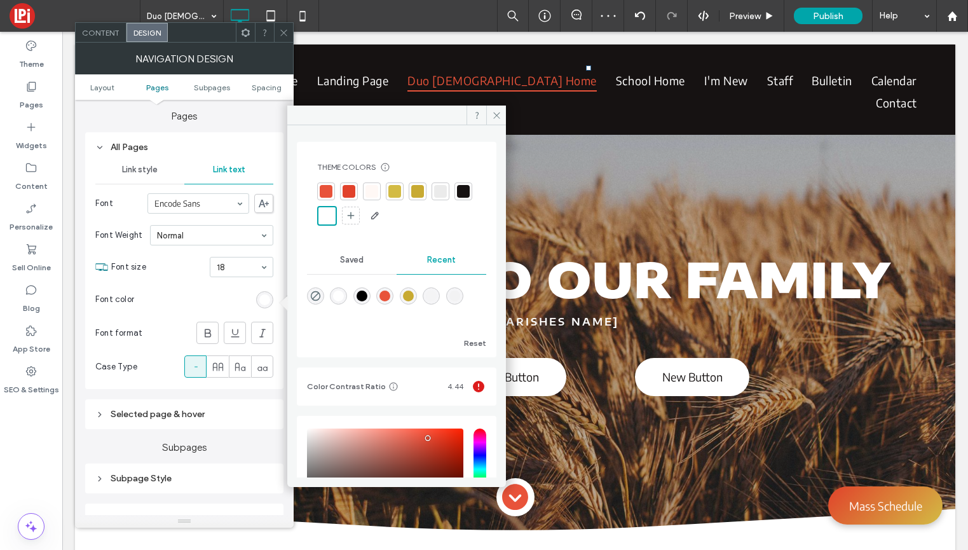
click at [283, 36] on icon at bounding box center [284, 33] width 10 height 10
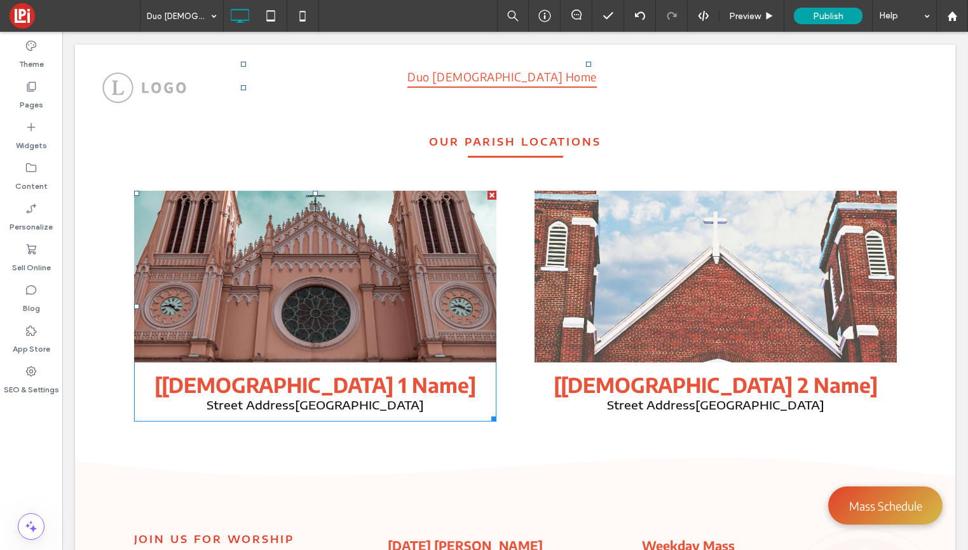
scroll to position [0, 0]
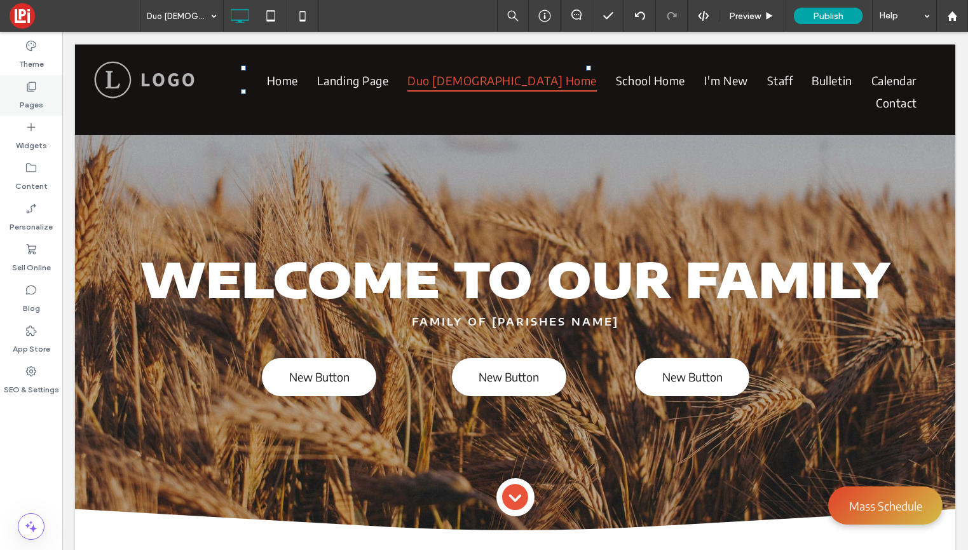
click at [55, 90] on div "Pages" at bounding box center [31, 95] width 62 height 41
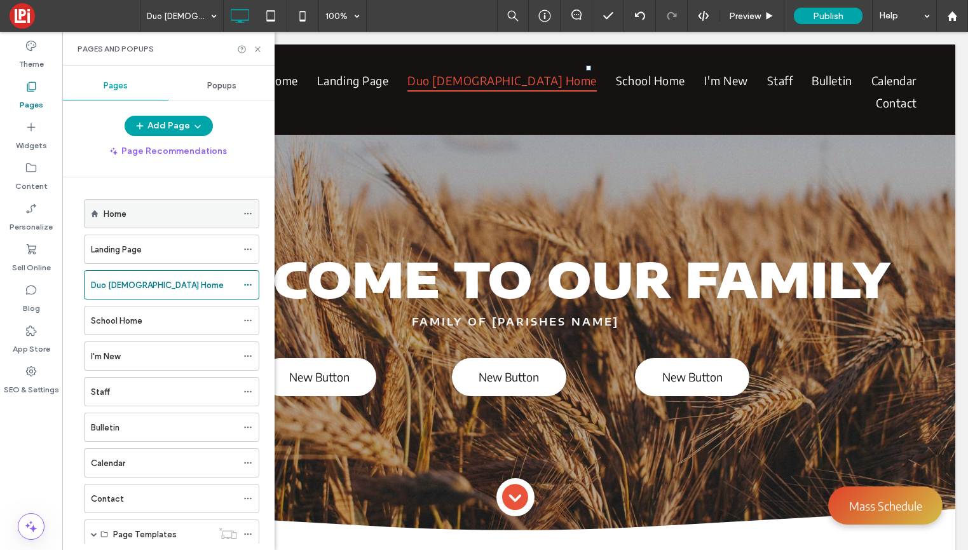
click at [151, 213] on div "Home" at bounding box center [170, 213] width 133 height 13
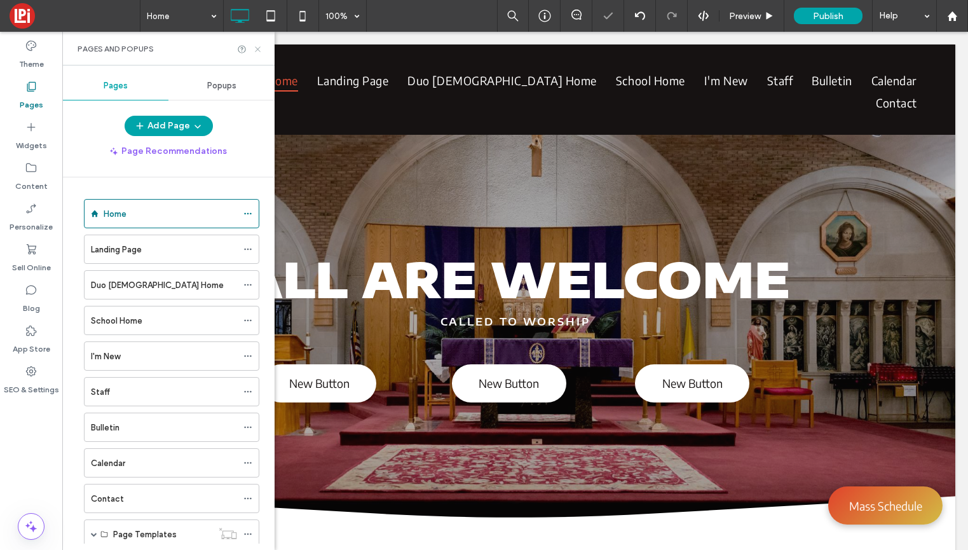
click at [257, 51] on icon at bounding box center [258, 49] width 10 height 10
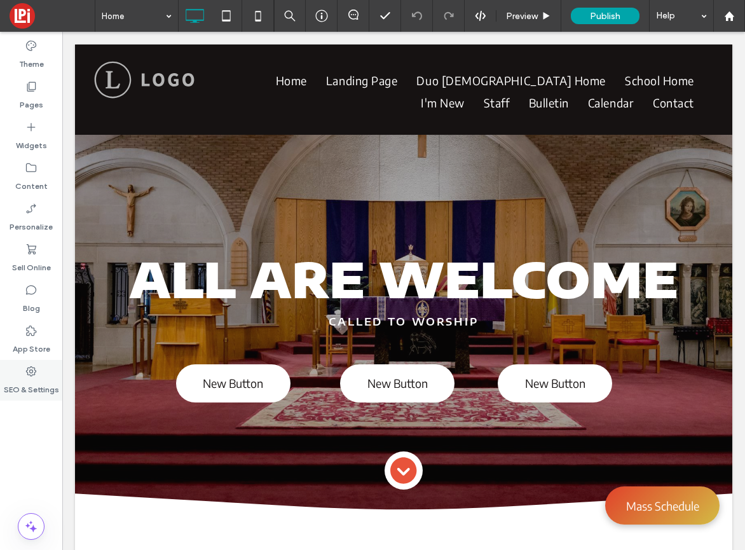
click at [19, 380] on label "SEO & Settings" at bounding box center [31, 386] width 55 height 18
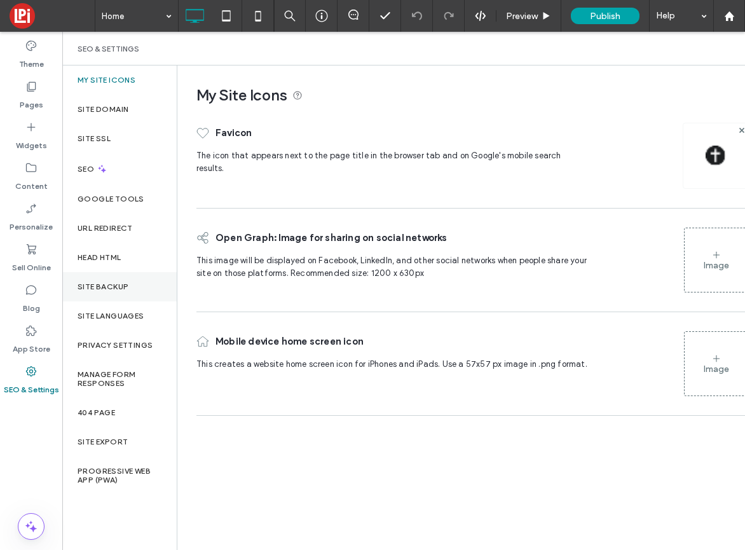
click at [95, 287] on label "Site Backup" at bounding box center [103, 286] width 51 height 9
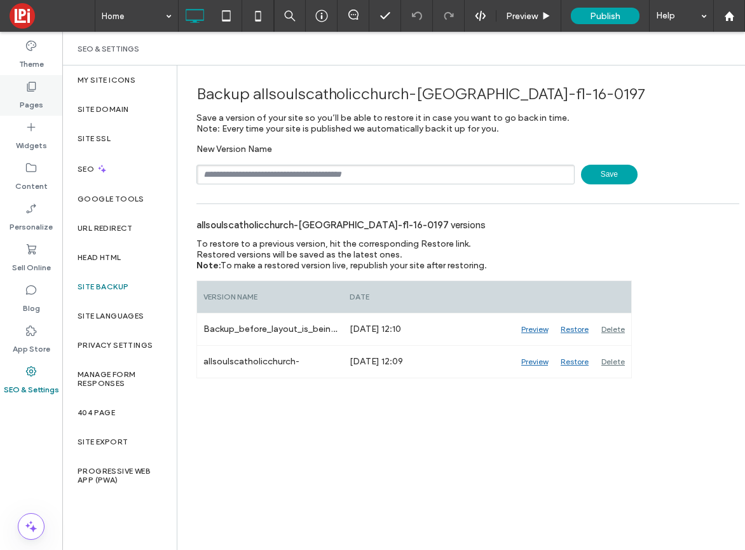
click at [36, 103] on label "Pages" at bounding box center [32, 102] width 24 height 18
